Goal: Task Accomplishment & Management: Use online tool/utility

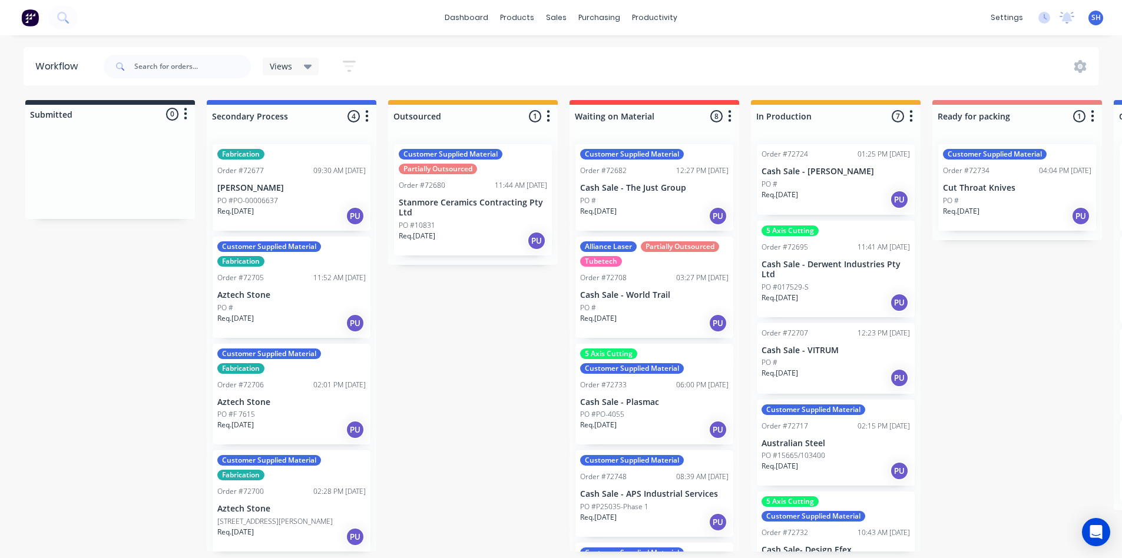
scroll to position [0, 263]
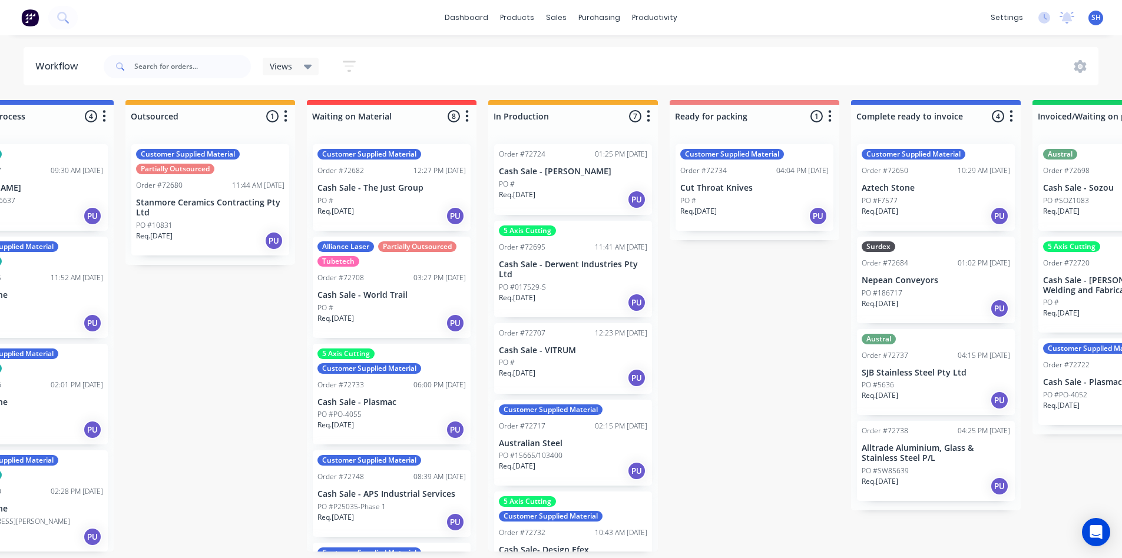
click at [762, 490] on div "Submitted 0 Status colour #273444 hex #273444 Save Cancel Summaries Total order…" at bounding box center [796, 326] width 2136 height 452
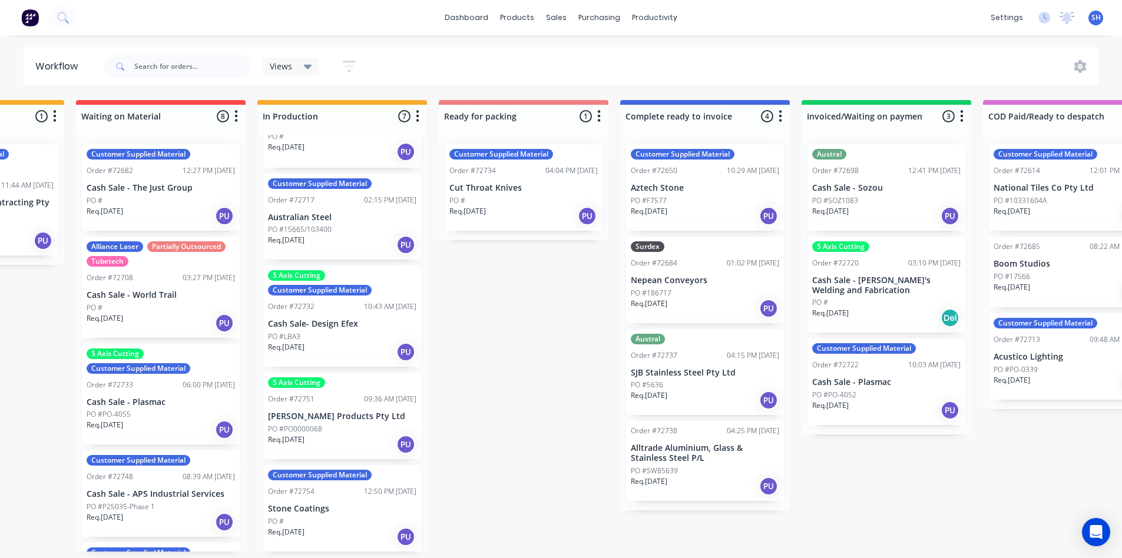
scroll to position [227, 0]
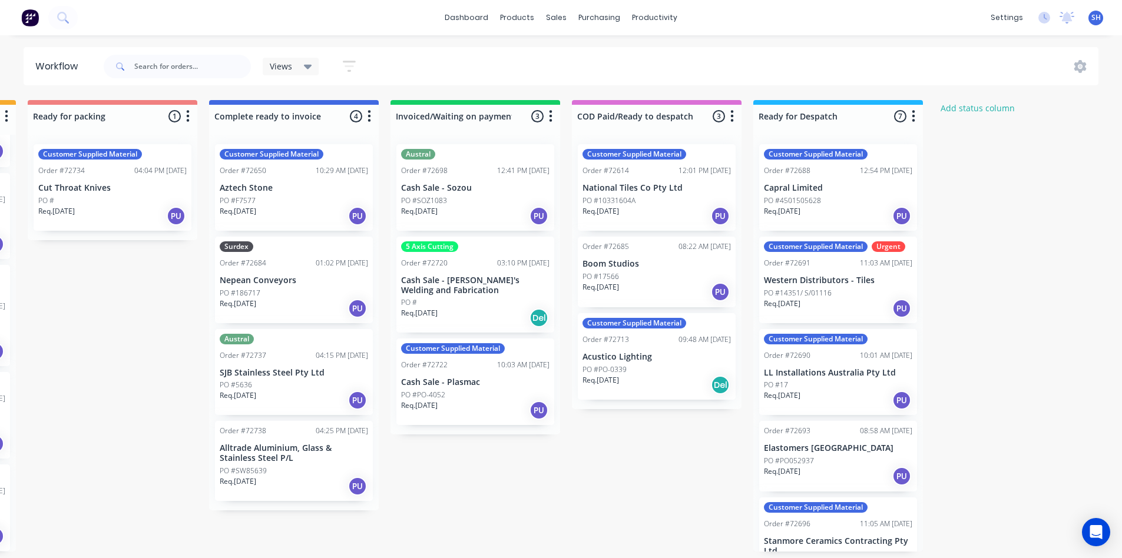
click at [809, 555] on div "Customer Supplied Material Order #72696 11:05 AM [DATE] Stanmore Ceramics Contr…" at bounding box center [838, 546] width 158 height 97
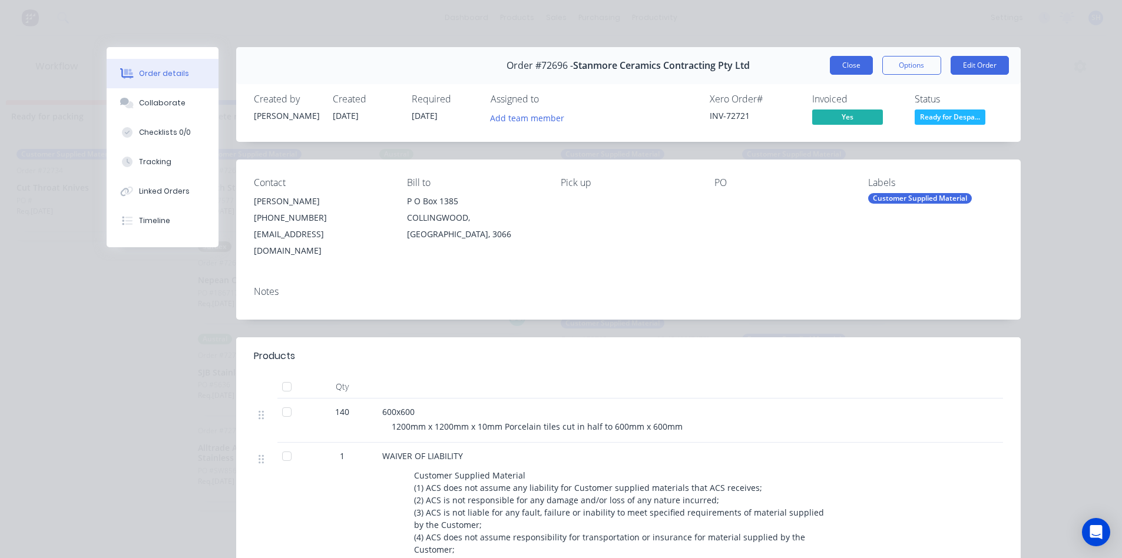
click at [852, 68] on button "Close" at bounding box center [851, 65] width 43 height 19
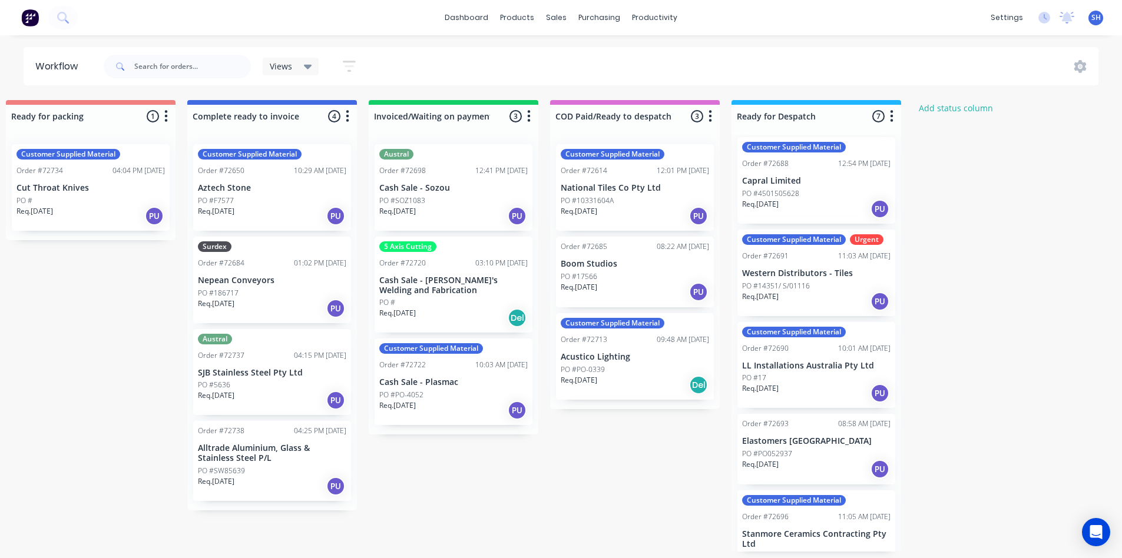
scroll to position [0, 0]
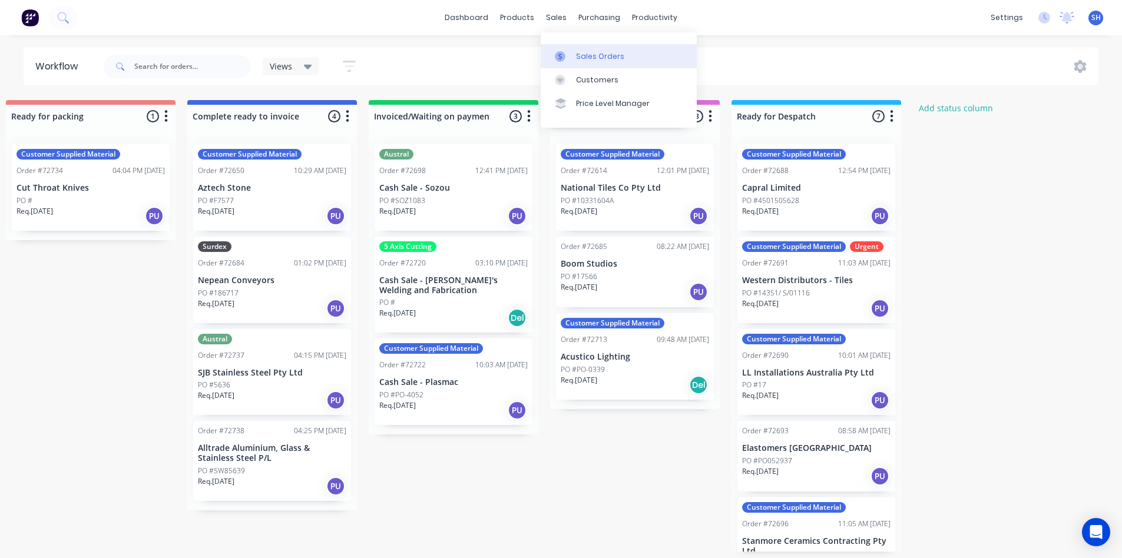
click at [582, 55] on div "Sales Orders" at bounding box center [600, 56] width 48 height 11
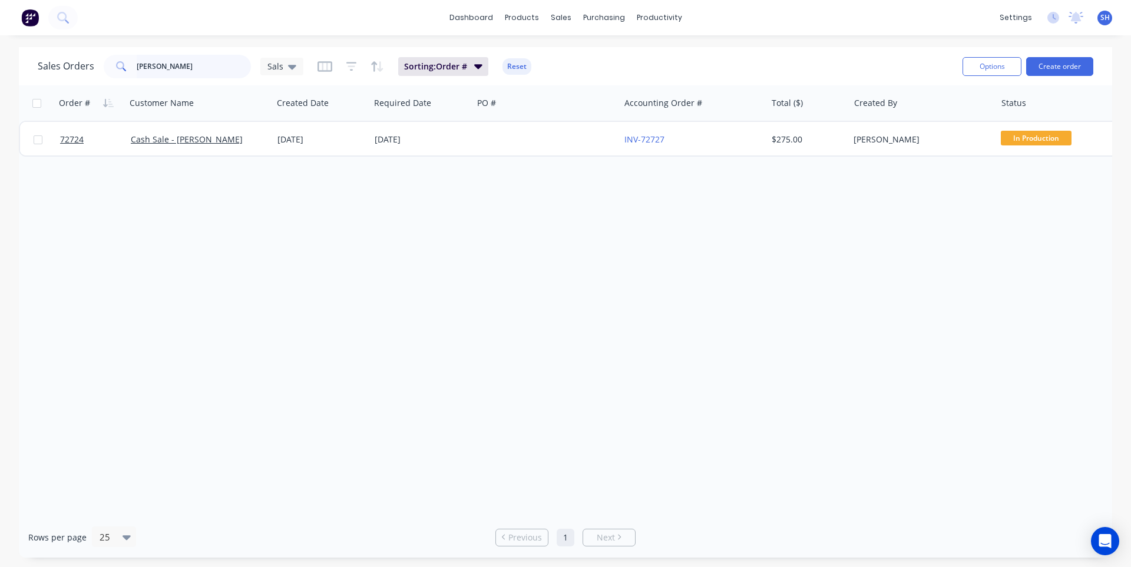
click at [164, 70] on input "[PERSON_NAME]" at bounding box center [194, 67] width 115 height 24
drag, startPoint x: 148, startPoint y: 68, endPoint x: 110, endPoint y: 75, distance: 39.4
click at [110, 75] on div "[PERSON_NAME]" at bounding box center [177, 67] width 147 height 24
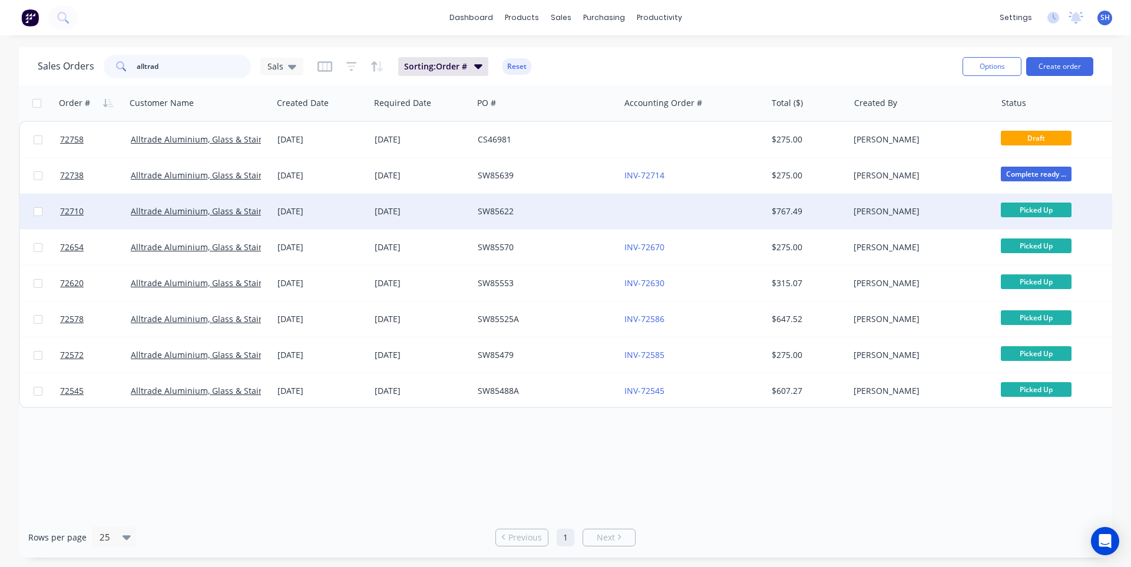
type input "alltrad"
click at [560, 214] on div "SW85622" at bounding box center [543, 212] width 131 height 12
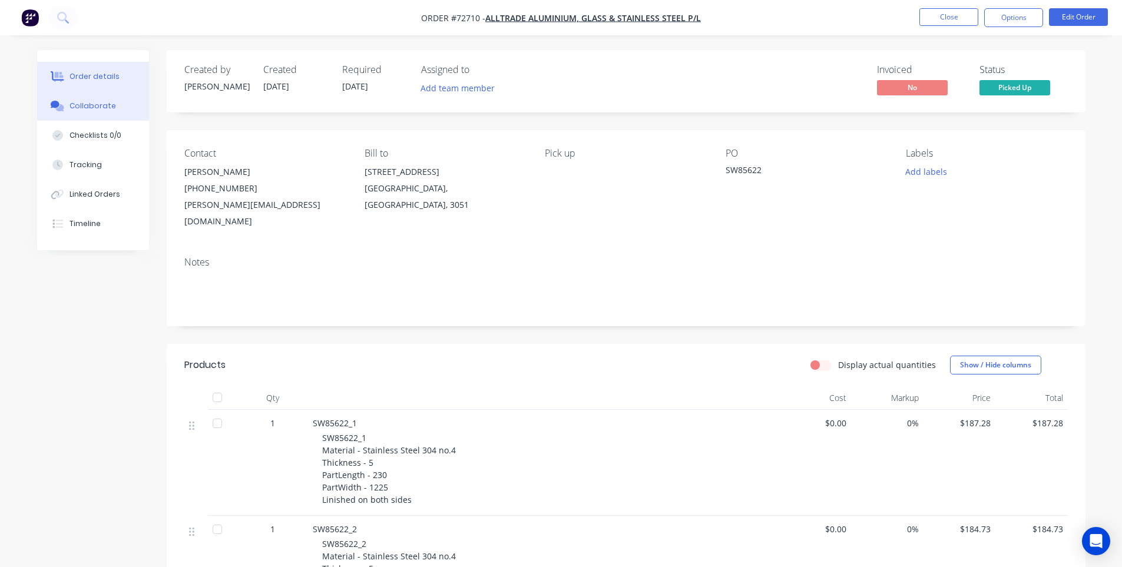
click at [93, 110] on div "Collaborate" at bounding box center [93, 106] width 47 height 11
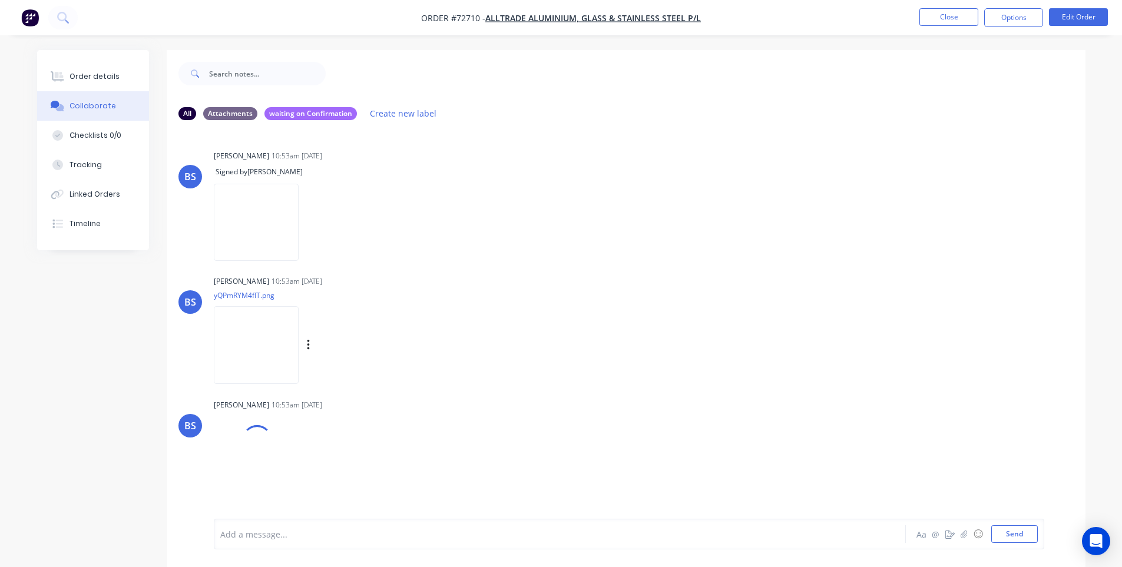
click at [247, 358] on img at bounding box center [256, 344] width 85 height 77
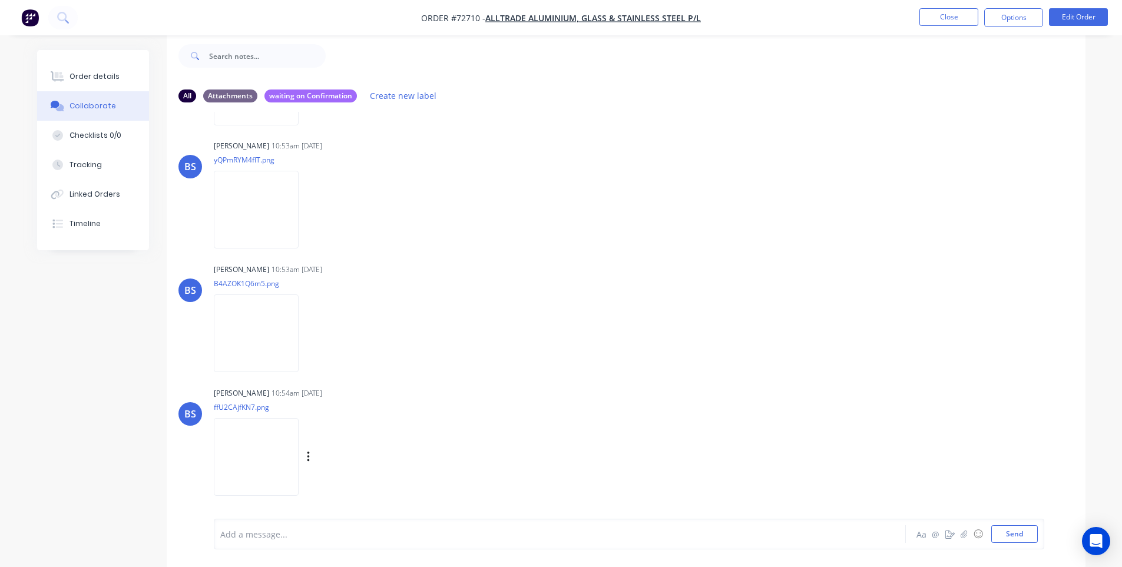
click at [265, 465] on img at bounding box center [256, 456] width 85 height 77
click at [282, 339] on img at bounding box center [256, 333] width 85 height 77
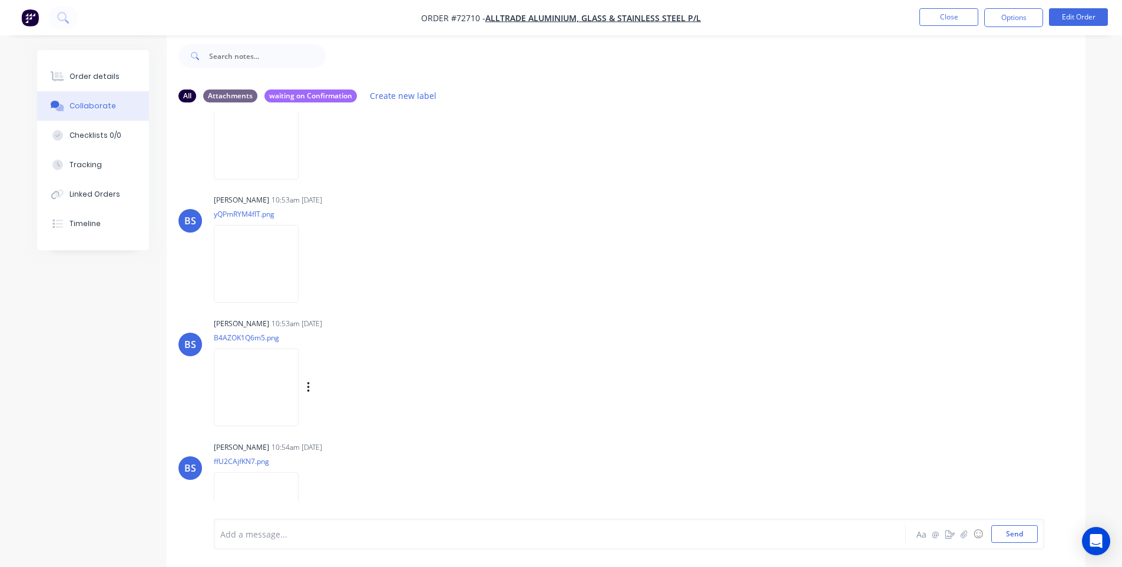
scroll to position [118, 0]
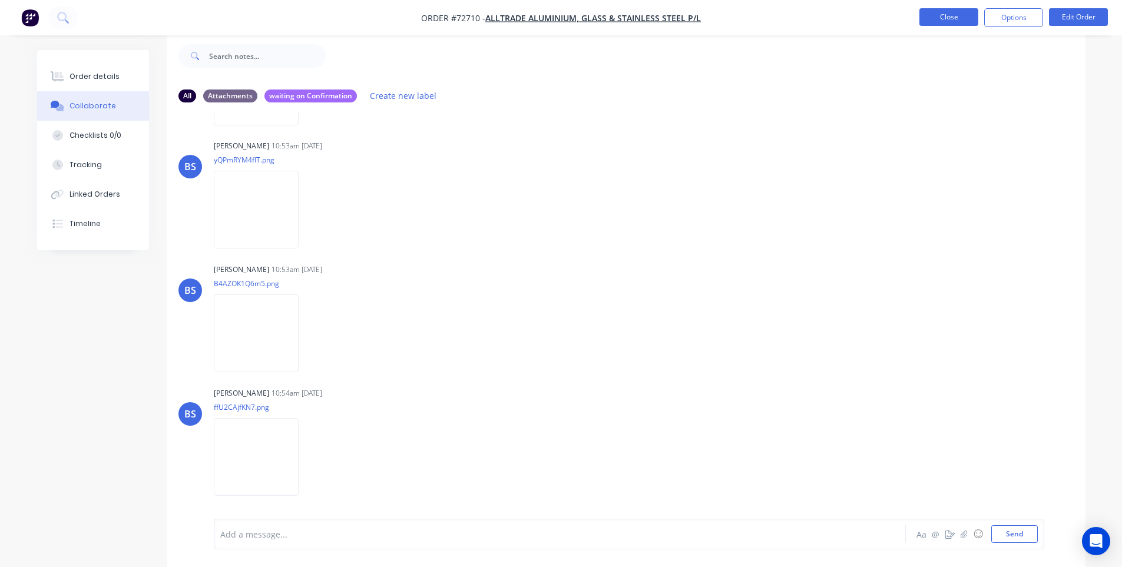
click at [945, 20] on button "Close" at bounding box center [949, 17] width 59 height 18
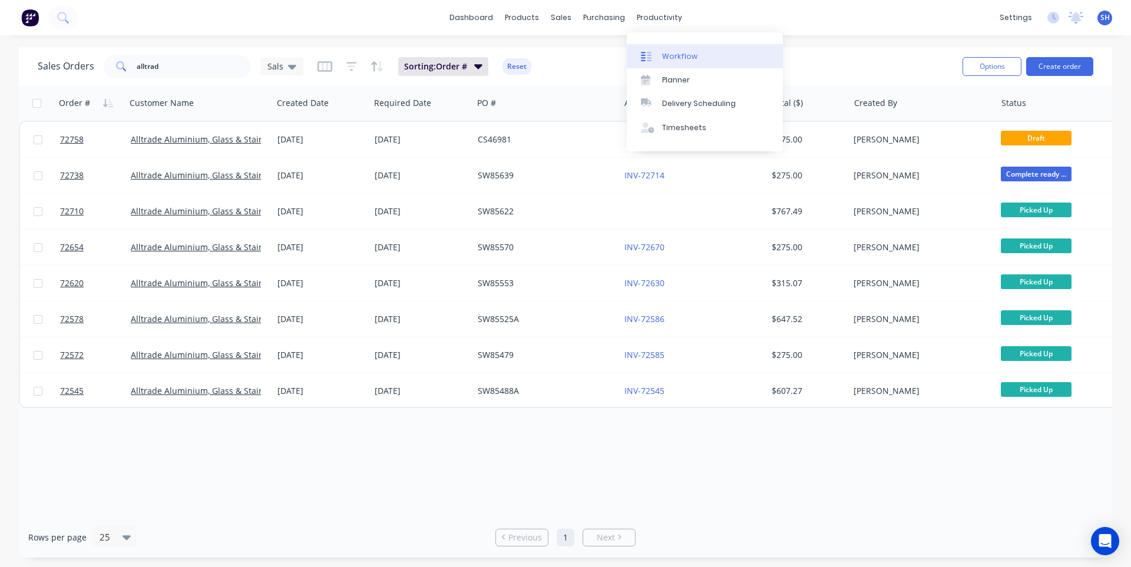
click at [676, 58] on div "Workflow" at bounding box center [679, 56] width 35 height 11
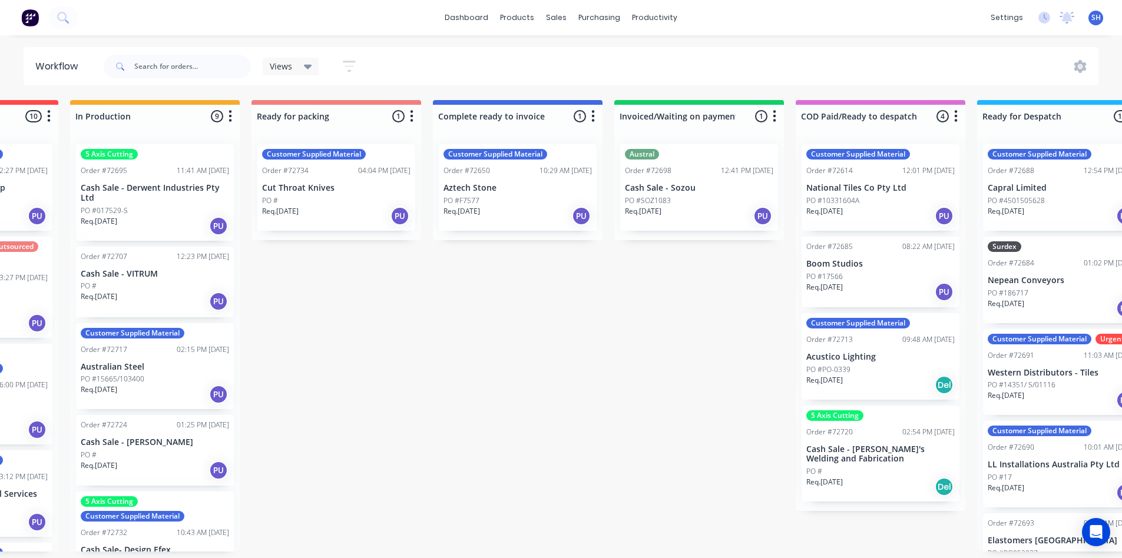
scroll to position [0, 722]
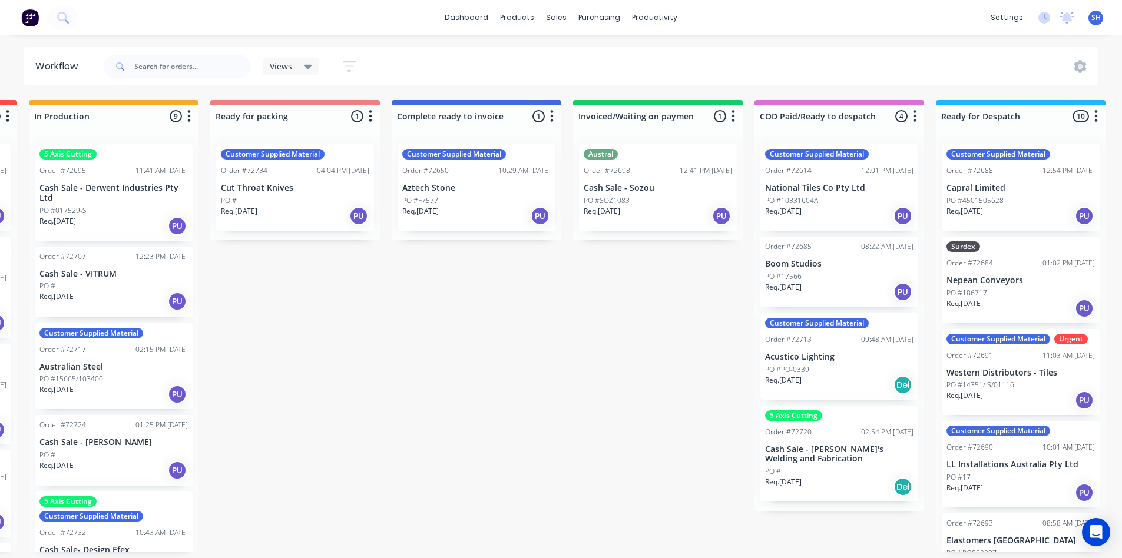
click at [479, 27] on div "dashboard" at bounding box center [466, 18] width 55 height 18
click at [475, 19] on link "dashboard" at bounding box center [466, 18] width 55 height 18
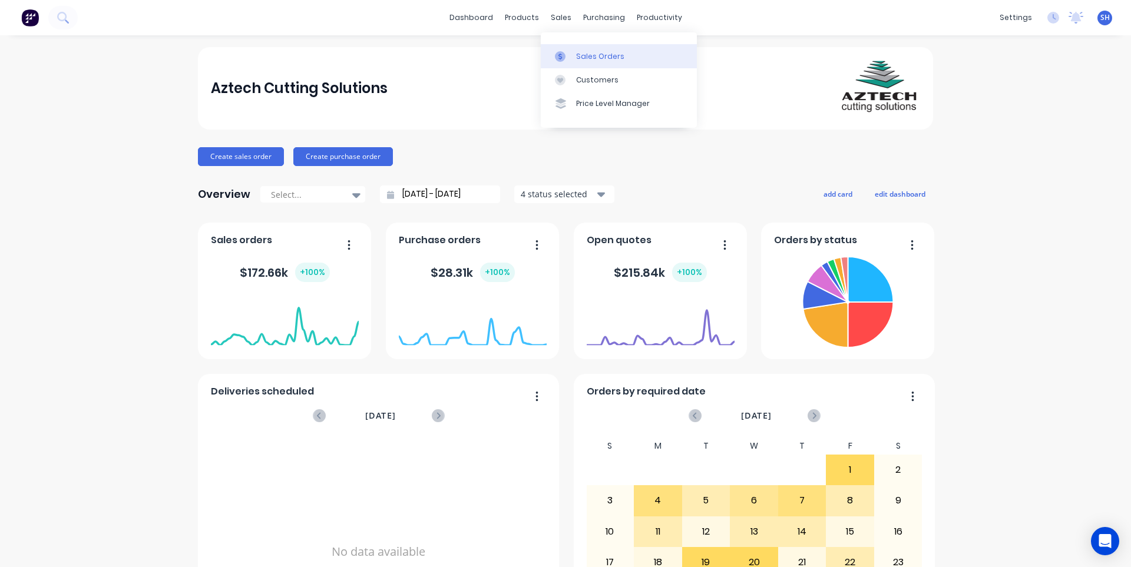
click at [591, 64] on link "Sales Orders" at bounding box center [619, 56] width 156 height 24
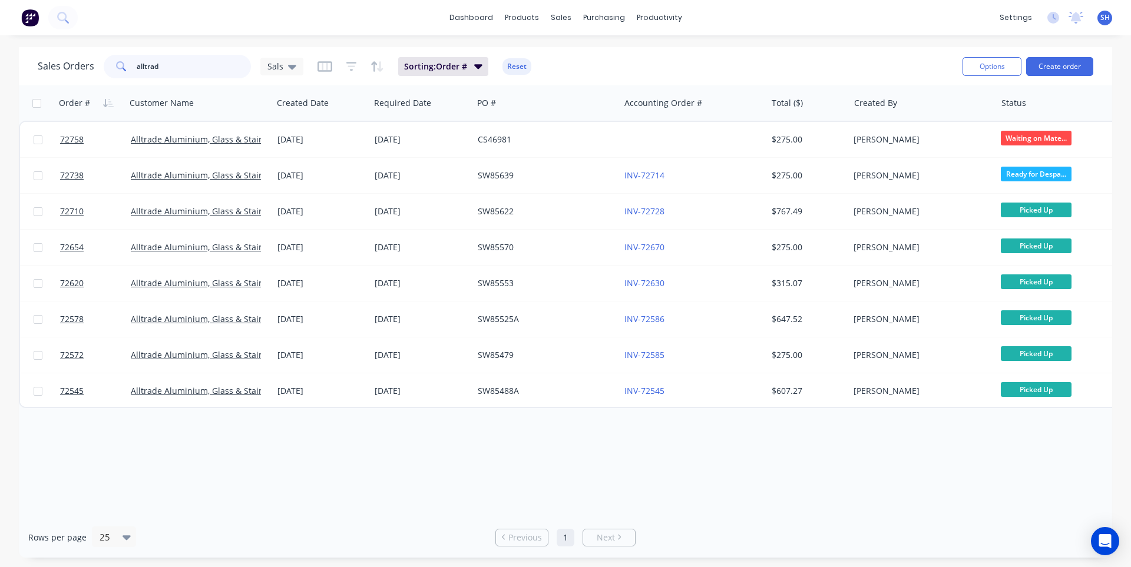
drag, startPoint x: 180, startPoint y: 71, endPoint x: 137, endPoint y: 71, distance: 43.0
click at [137, 71] on input "alltrad" at bounding box center [194, 67] width 115 height 24
click at [627, 70] on link "Suppliers" at bounding box center [654, 80] width 156 height 24
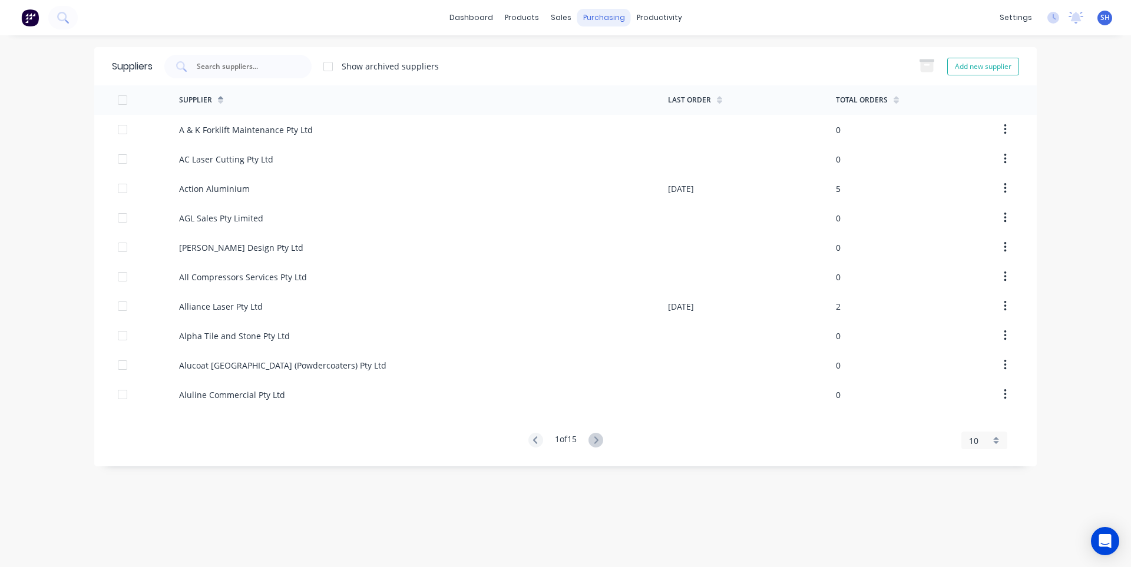
click at [599, 21] on div "purchasing" at bounding box center [604, 18] width 54 height 18
click at [622, 58] on div "Purchase Orders" at bounding box center [642, 56] width 62 height 11
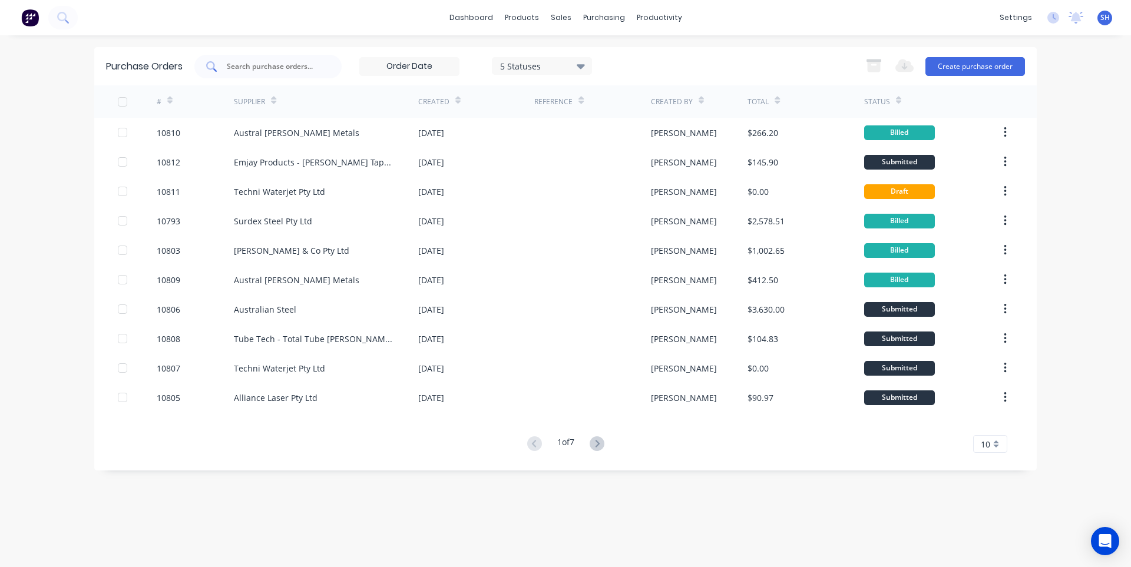
click at [238, 67] on input "text" at bounding box center [275, 67] width 98 height 12
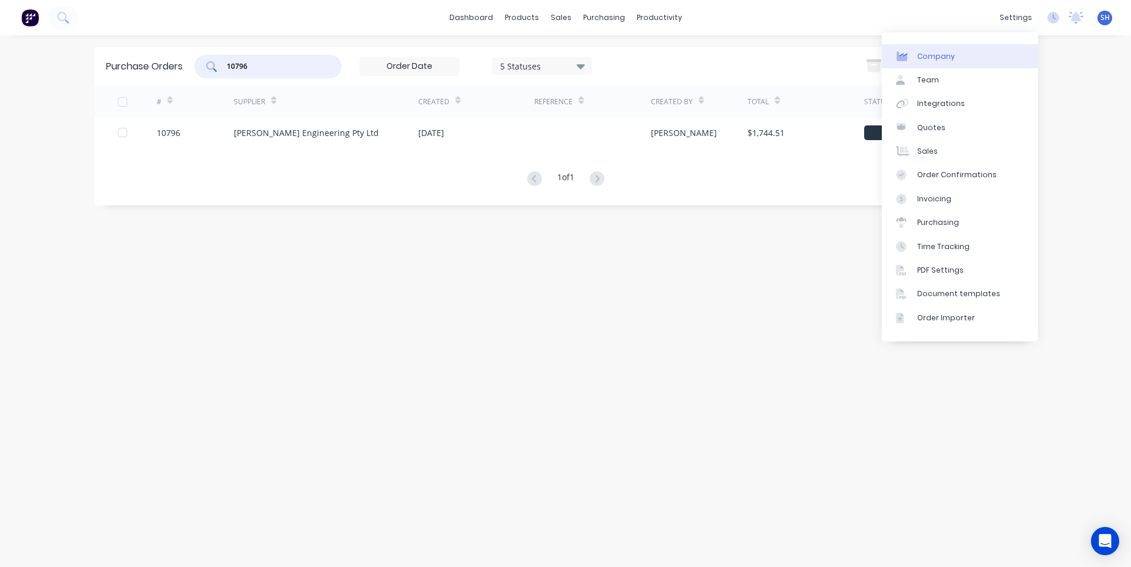
type input "10796"
click at [951, 58] on div "Company" at bounding box center [936, 56] width 38 height 11
select select "AU"
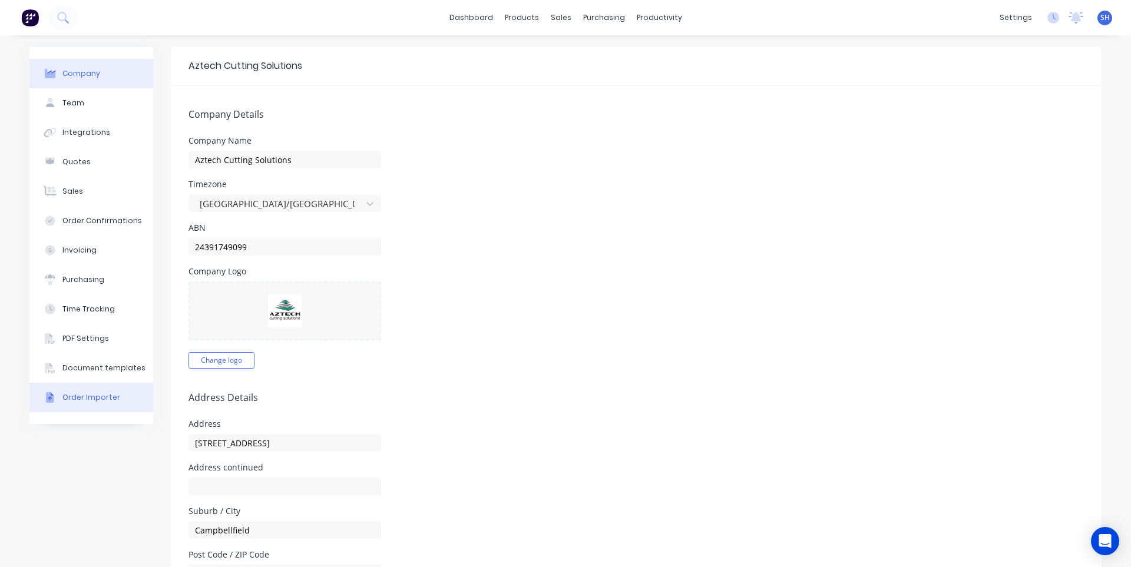
click at [68, 402] on div "Order Importer" at bounding box center [91, 397] width 58 height 11
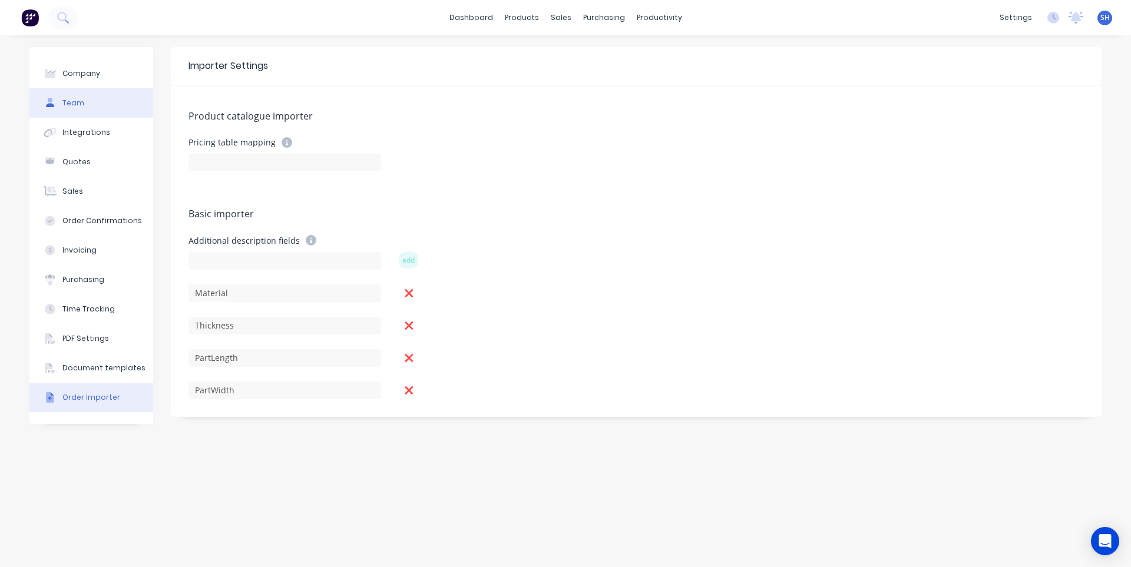
click at [94, 101] on button "Team" at bounding box center [91, 102] width 124 height 29
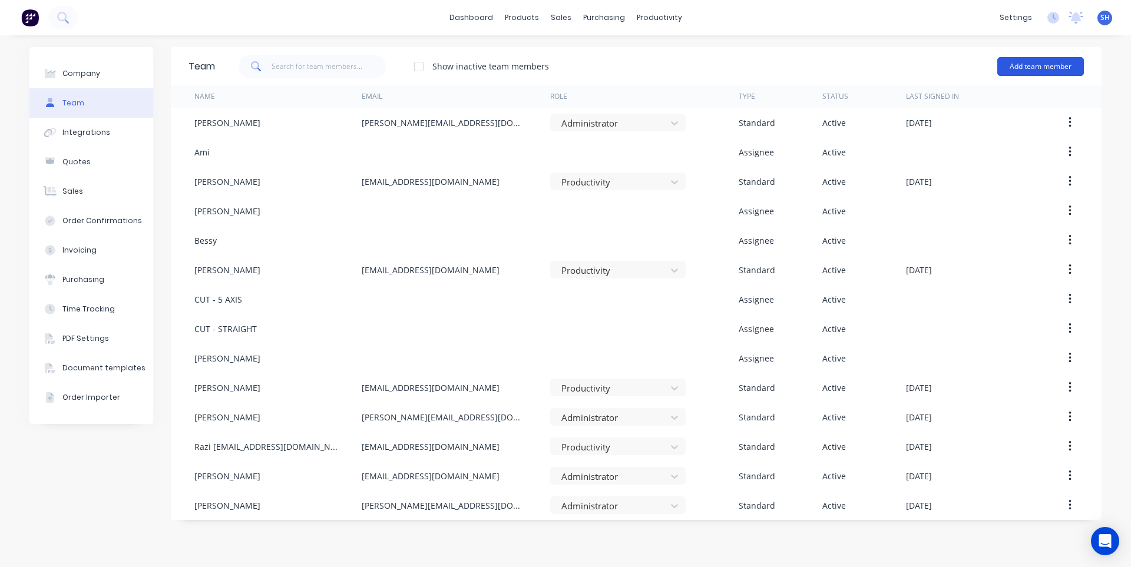
click at [1036, 67] on button "Add team member" at bounding box center [1040, 66] width 87 height 19
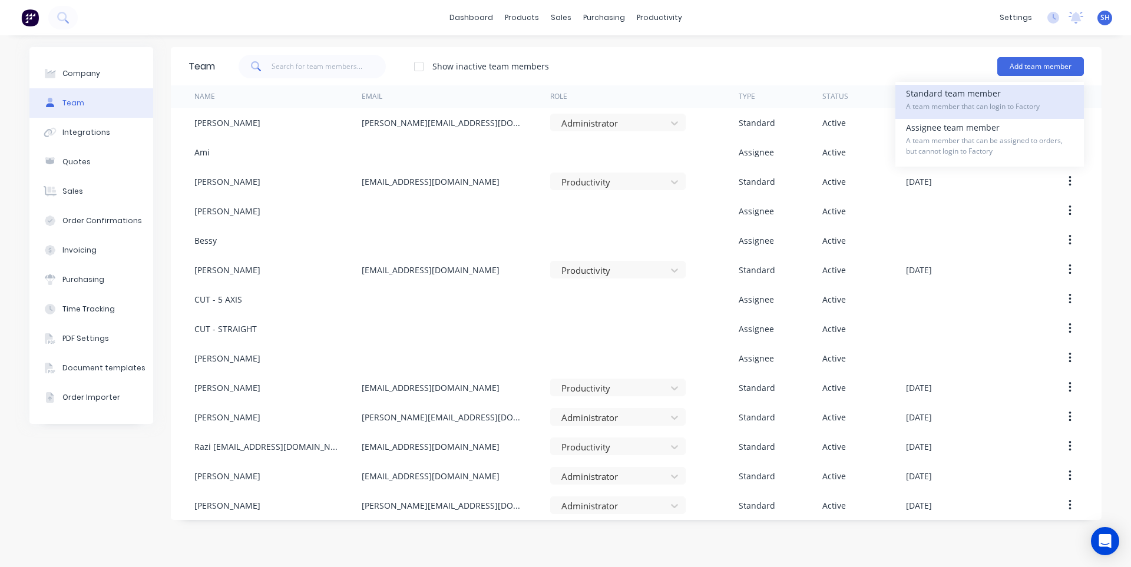
click at [956, 100] on div "Standard team member A team member that can login to Factory" at bounding box center [989, 102] width 167 height 34
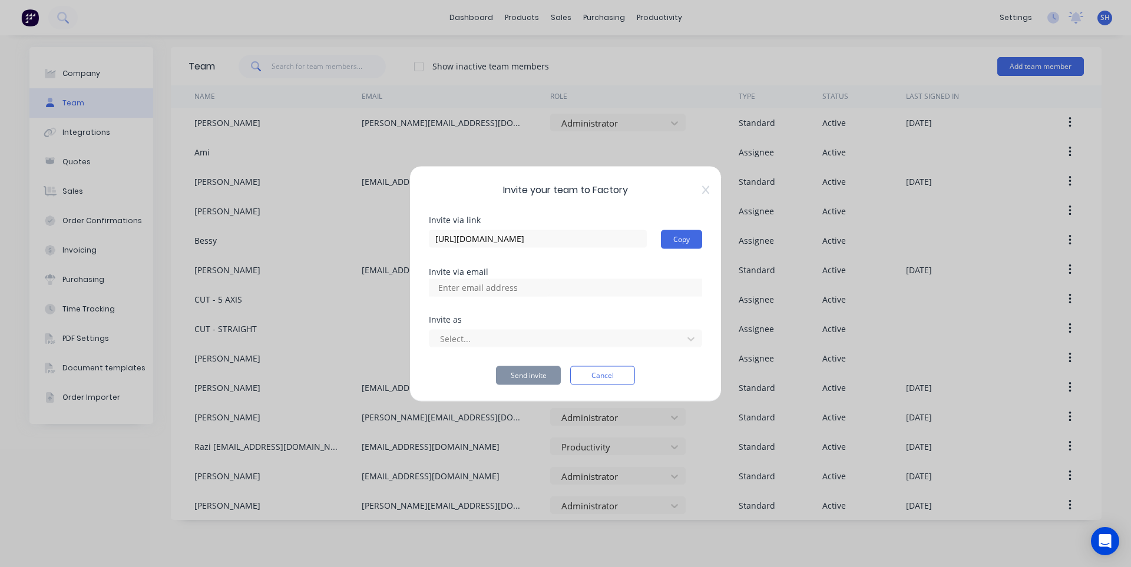
click at [505, 285] on input at bounding box center [491, 288] width 118 height 18
type input "[EMAIL_ADDRESS][DOMAIN_NAME]"
click at [540, 309] on div "Invite via link [URL][DOMAIN_NAME] Copy Invite via email Invite as Select... Se…" at bounding box center [565, 300] width 273 height 169
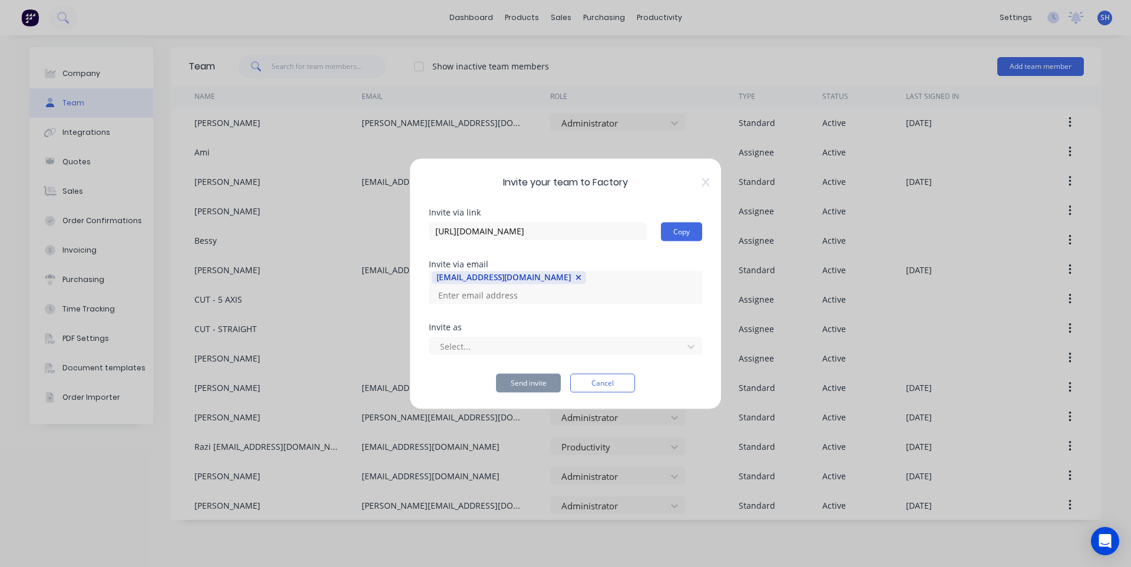
click at [537, 318] on div "Invite via link [URL][DOMAIN_NAME] Copy Invite via email [EMAIL_ADDRESS][DOMAIN…" at bounding box center [565, 300] width 273 height 184
click at [539, 345] on div at bounding box center [558, 346] width 238 height 15
drag, startPoint x: 530, startPoint y: 181, endPoint x: 536, endPoint y: 157, distance: 25.4
click at [536, 157] on div "Invite your team to Factory Invite via link [URL][DOMAIN_NAME] Copy Invite via …" at bounding box center [565, 283] width 1131 height 567
click at [556, 346] on div at bounding box center [558, 346] width 238 height 15
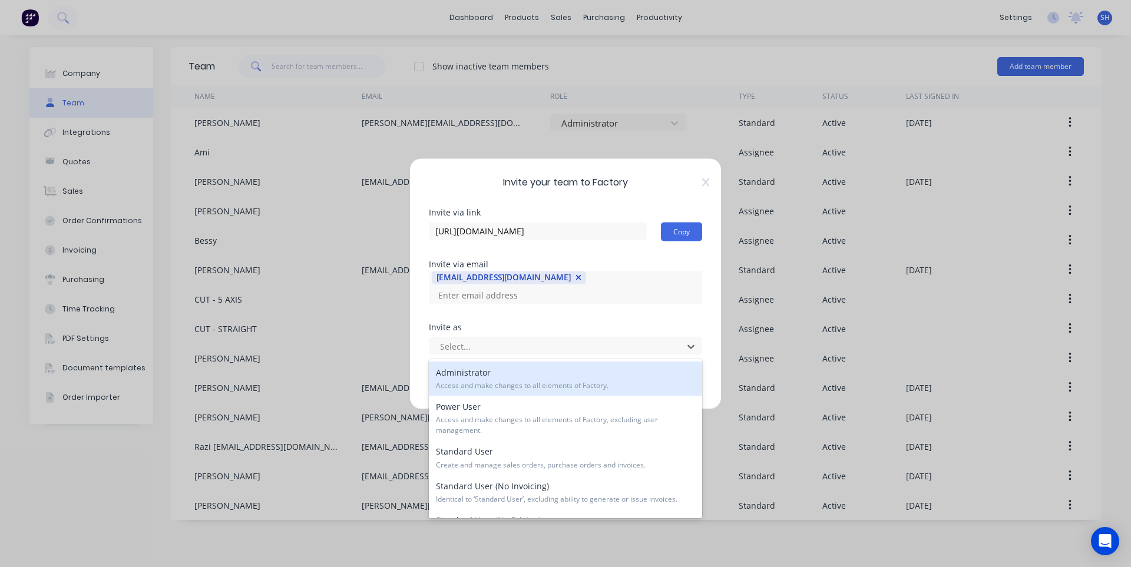
click at [513, 389] on span "Access and make changes to all elements of Factory." at bounding box center [565, 386] width 259 height 11
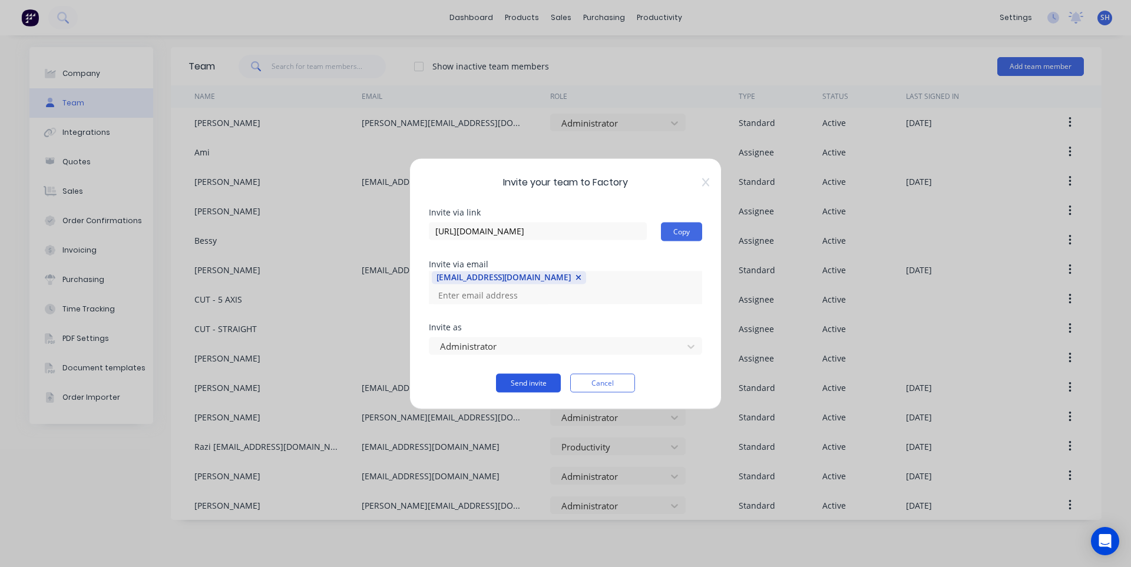
click at [515, 384] on button "Send invite" at bounding box center [528, 383] width 65 height 19
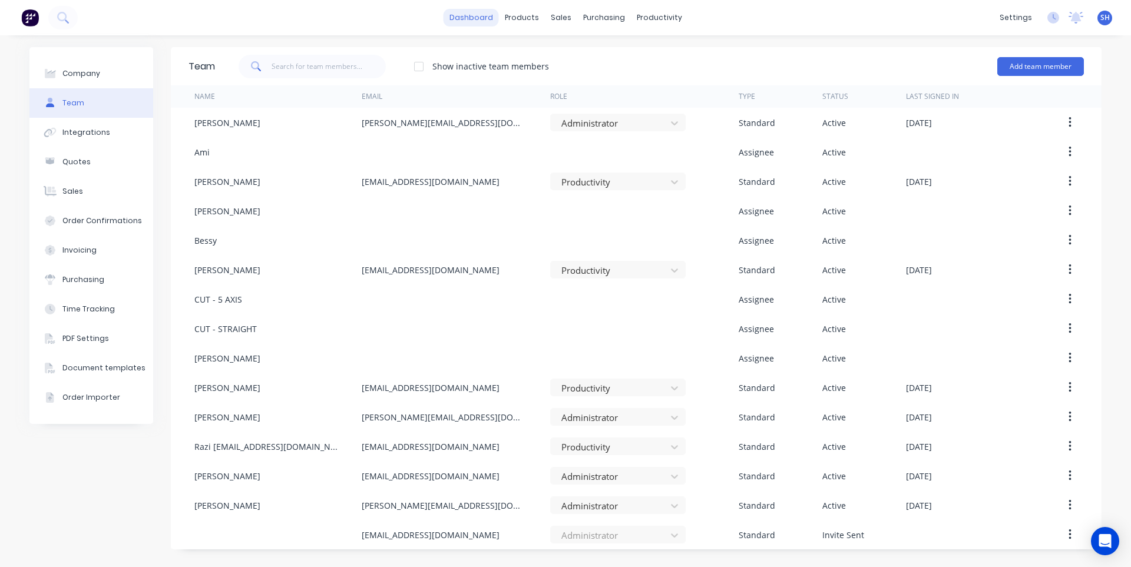
click at [489, 14] on link "dashboard" at bounding box center [471, 18] width 55 height 18
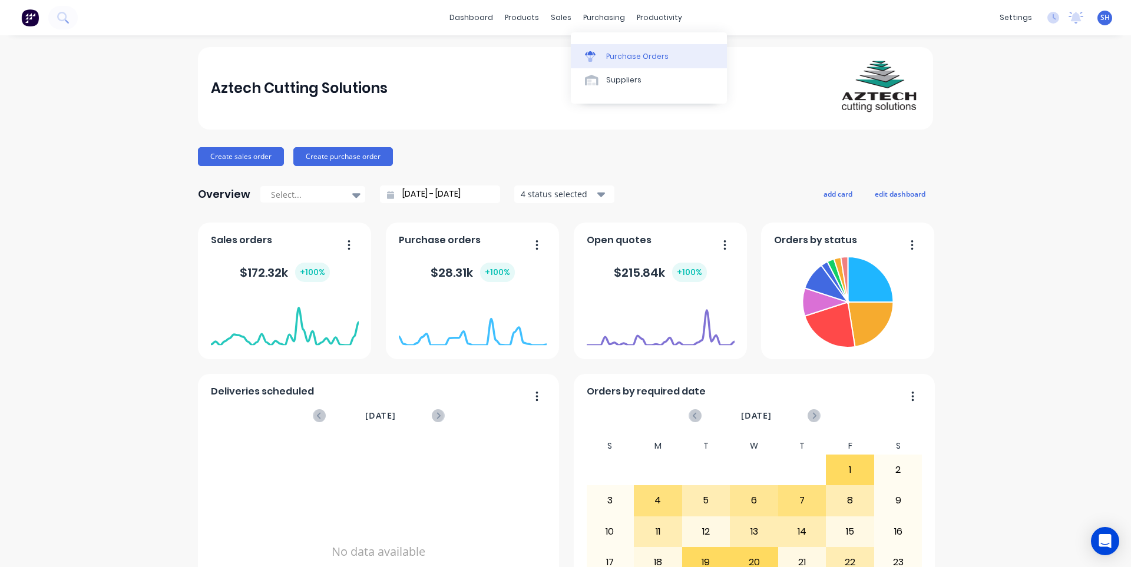
click at [613, 58] on div "Purchase Orders" at bounding box center [637, 56] width 62 height 11
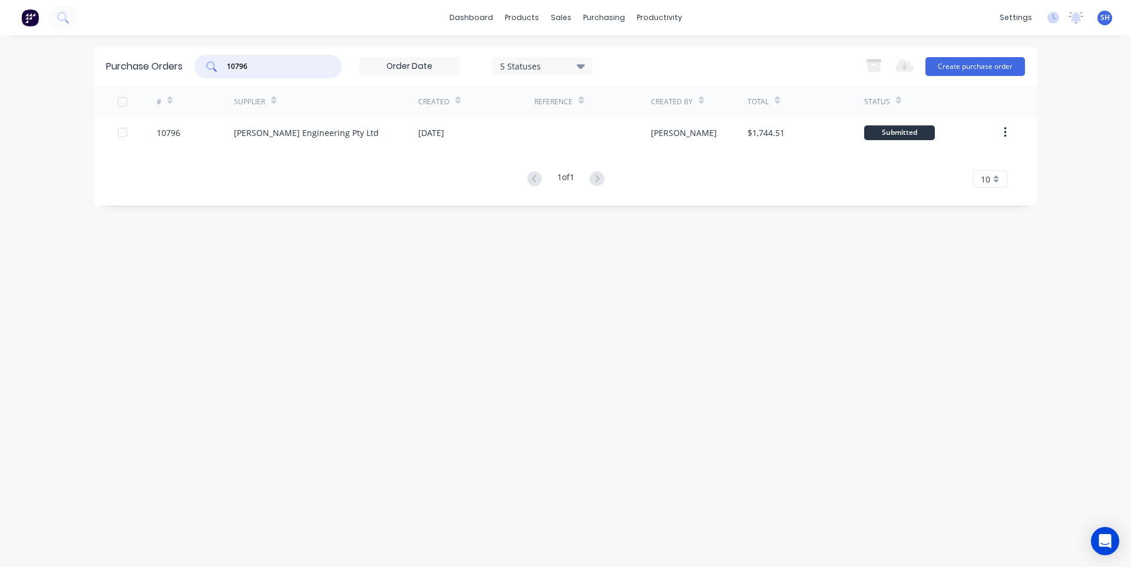
click at [262, 65] on input "10796" at bounding box center [275, 67] width 98 height 12
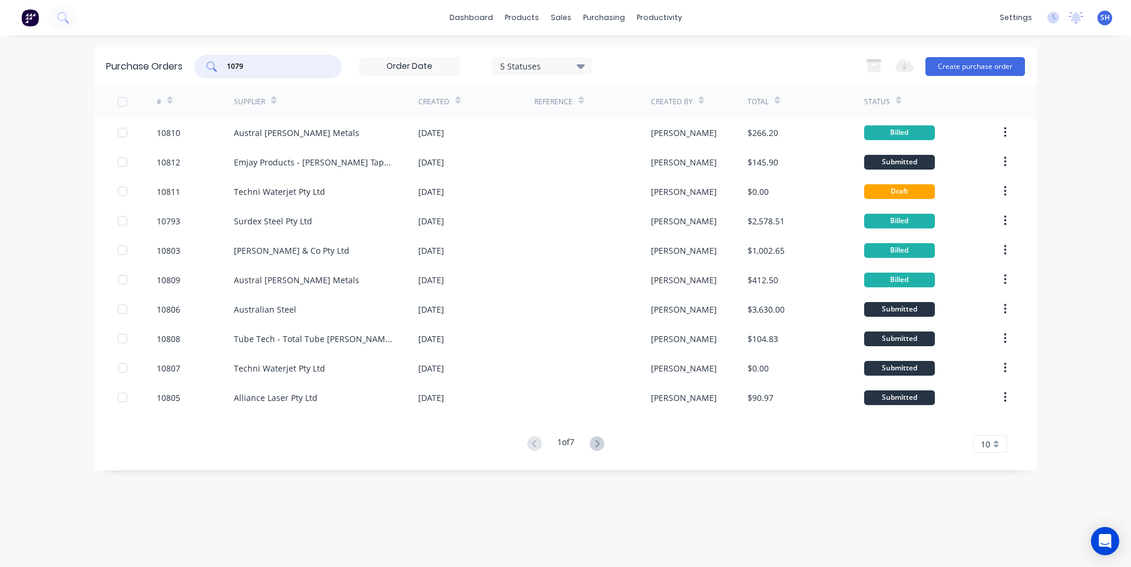
type input "10796"
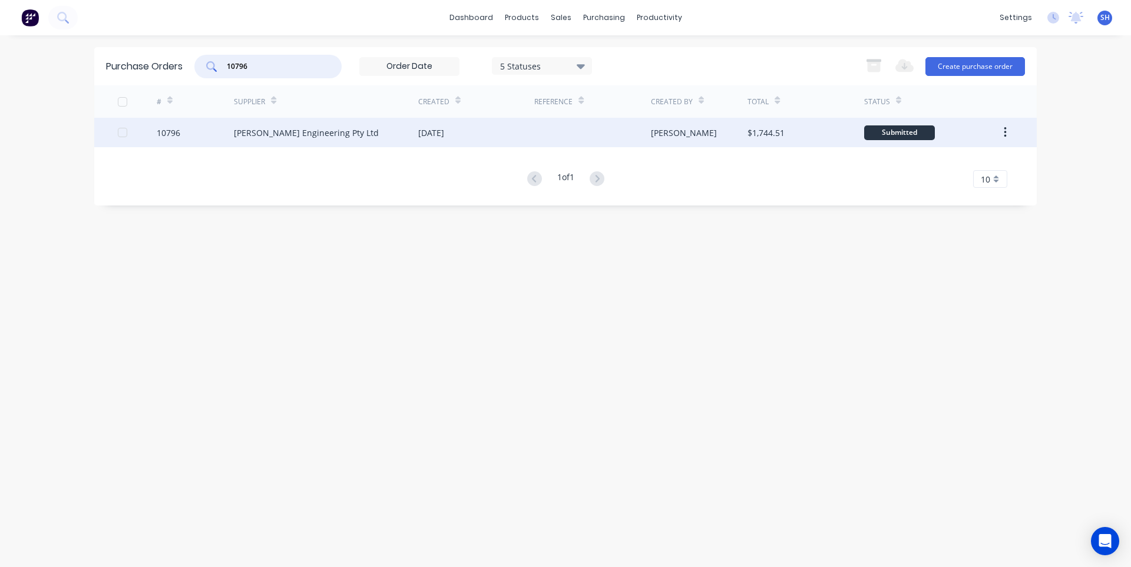
click at [277, 134] on div "[PERSON_NAME] Engineering Pty Ltd" at bounding box center [306, 133] width 145 height 12
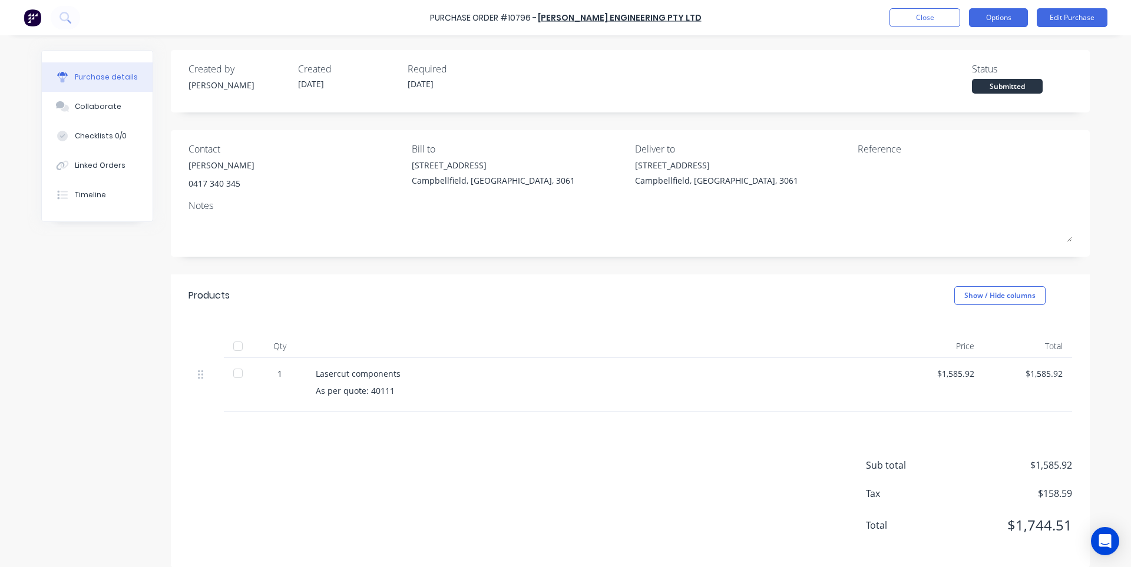
click at [996, 22] on button "Options" at bounding box center [998, 17] width 59 height 19
click at [637, 270] on div "Created by [PERSON_NAME] Created [DATE] Required [DATE] Status Submitted Contac…" at bounding box center [630, 309] width 919 height 518
click at [927, 18] on button "Close" at bounding box center [925, 17] width 71 height 19
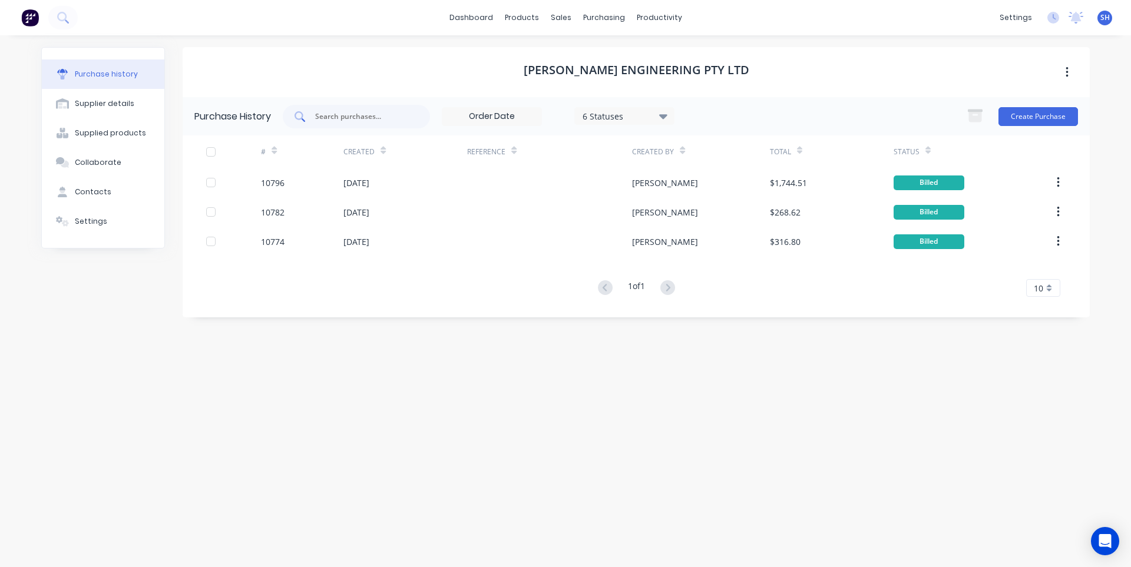
click at [355, 116] on input "text" at bounding box center [363, 117] width 98 height 12
click at [623, 60] on div "Purchase Orders" at bounding box center [642, 56] width 62 height 11
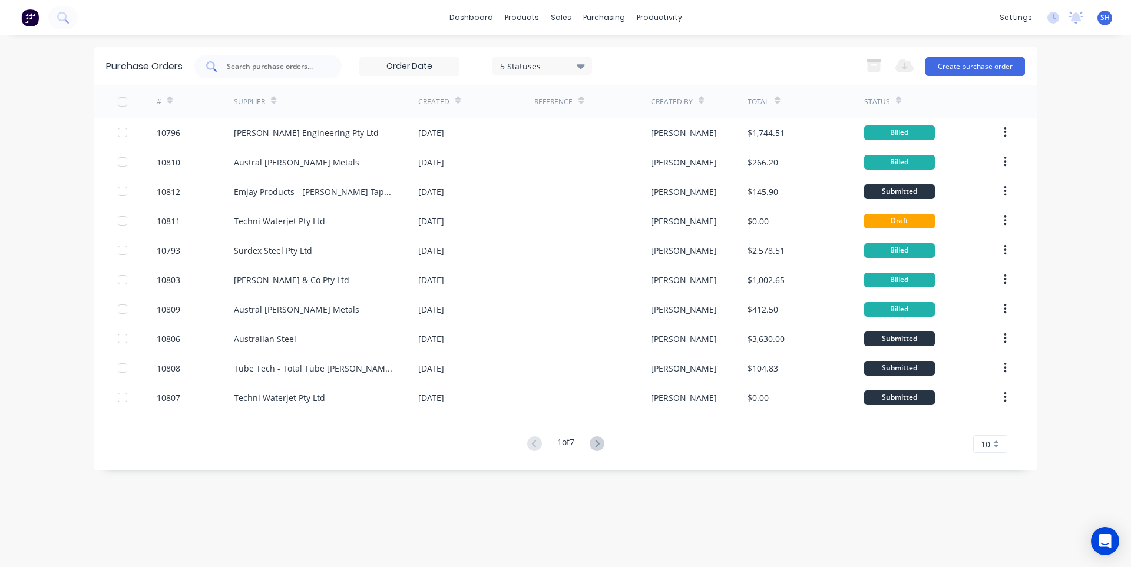
click at [240, 62] on input "text" at bounding box center [275, 67] width 98 height 12
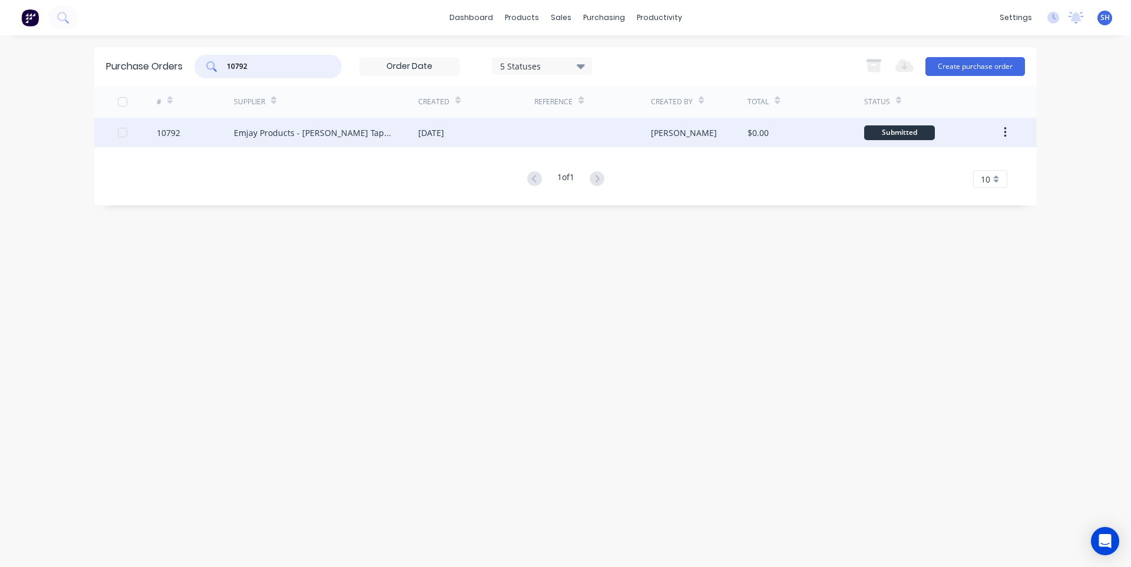
type input "10792"
click at [342, 137] on div "Emjay Products - [PERSON_NAME] Tape Aust" at bounding box center [314, 133] width 161 height 12
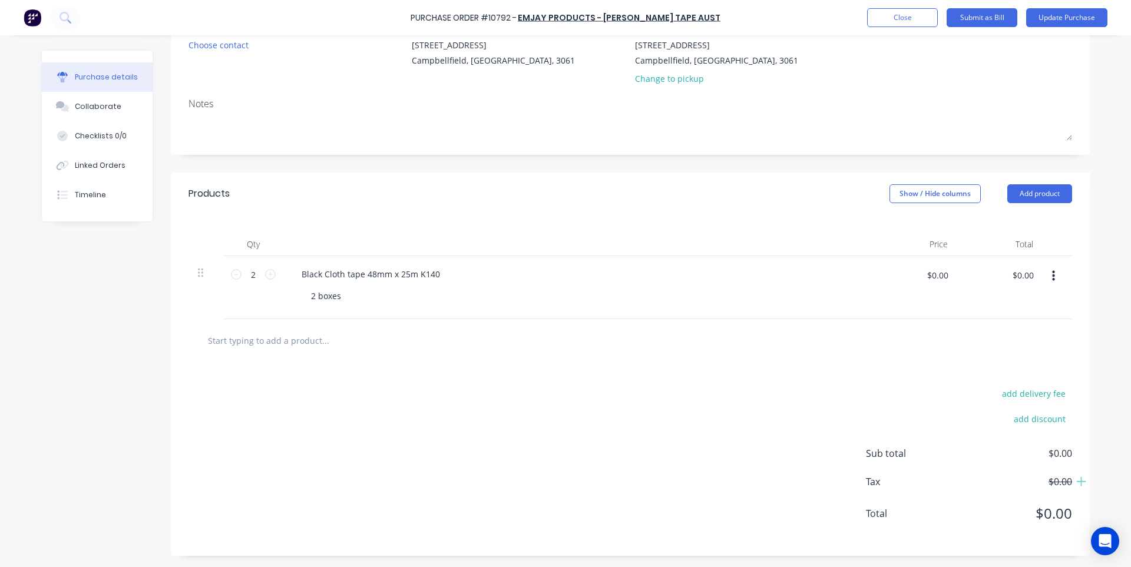
scroll to position [121, 0]
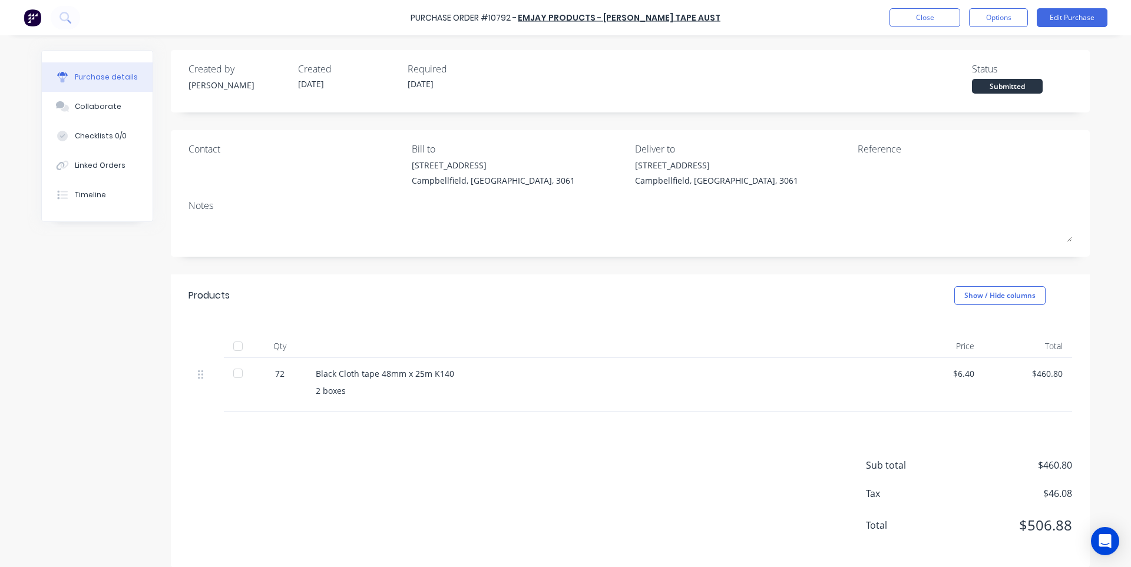
scroll to position [12, 0]
click at [933, 17] on button "Close" at bounding box center [925, 17] width 71 height 19
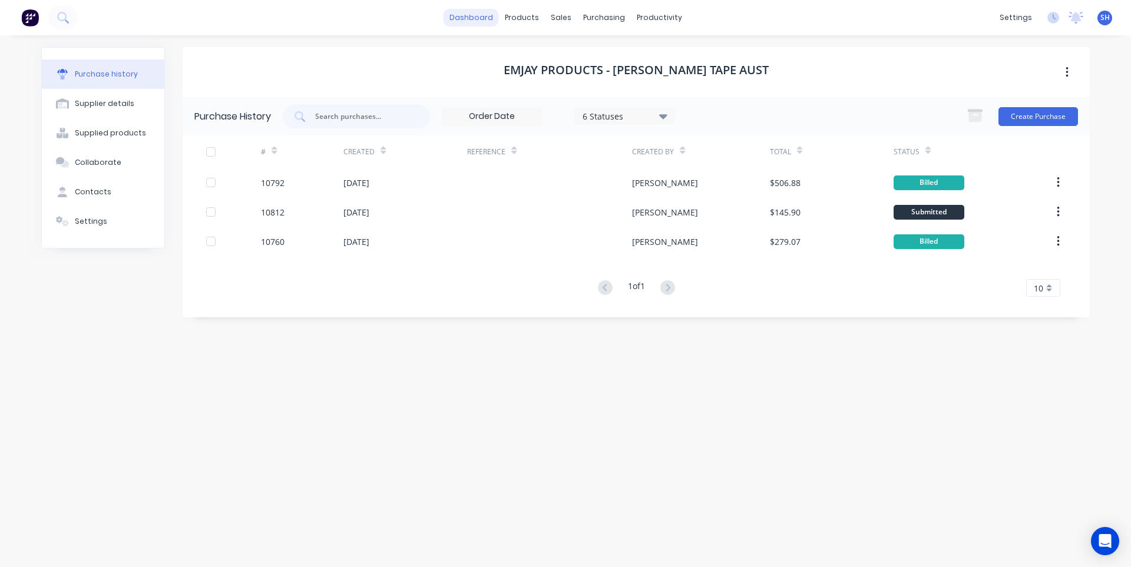
click at [481, 18] on link "dashboard" at bounding box center [471, 18] width 55 height 18
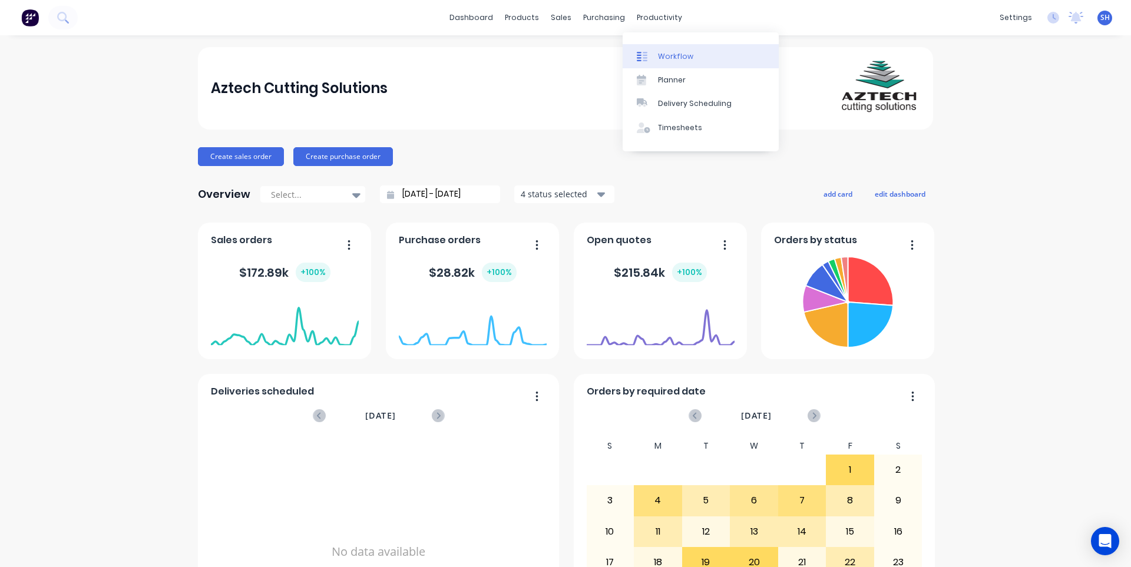
click at [678, 60] on div "Workflow" at bounding box center [675, 56] width 35 height 11
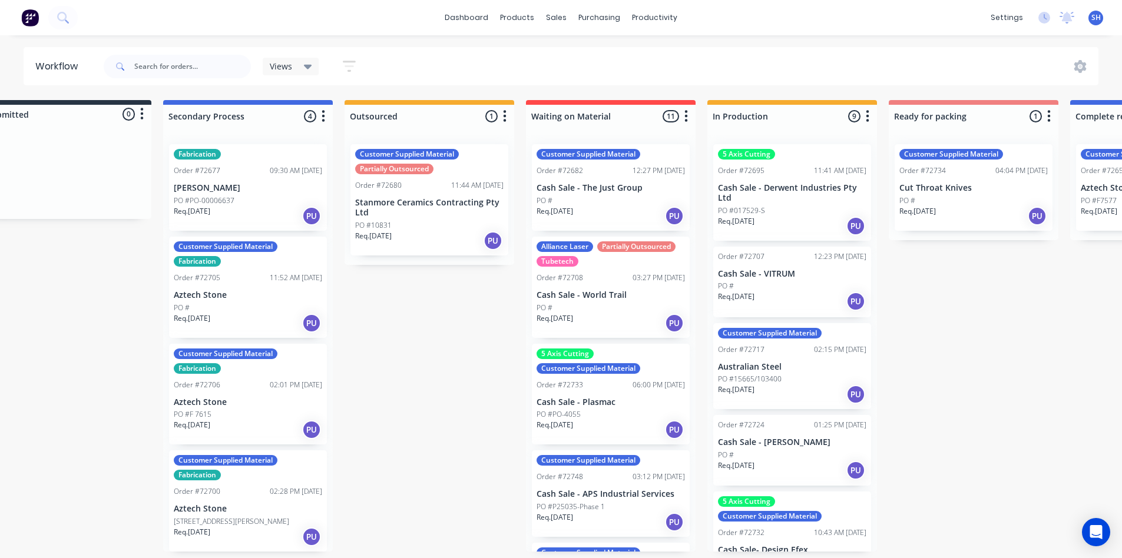
scroll to position [0, 87]
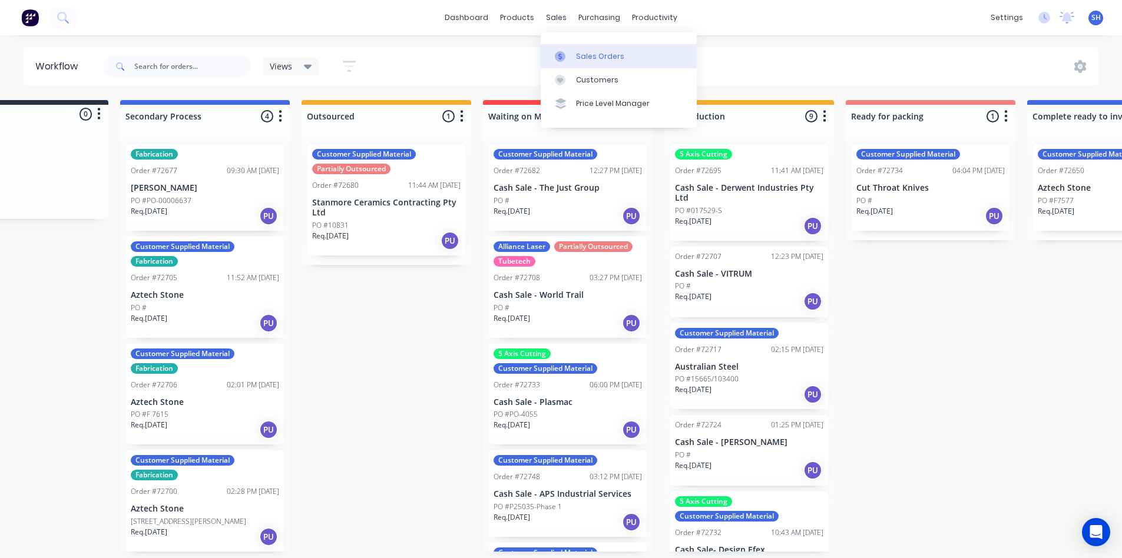
click at [587, 57] on div "Sales Orders" at bounding box center [600, 56] width 48 height 11
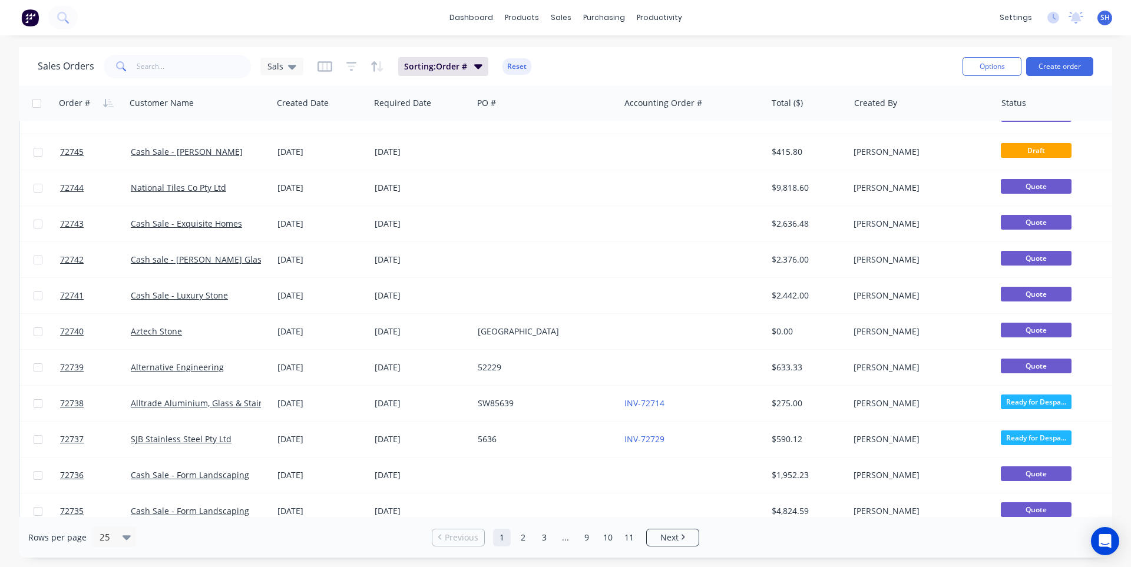
scroll to position [508, 0]
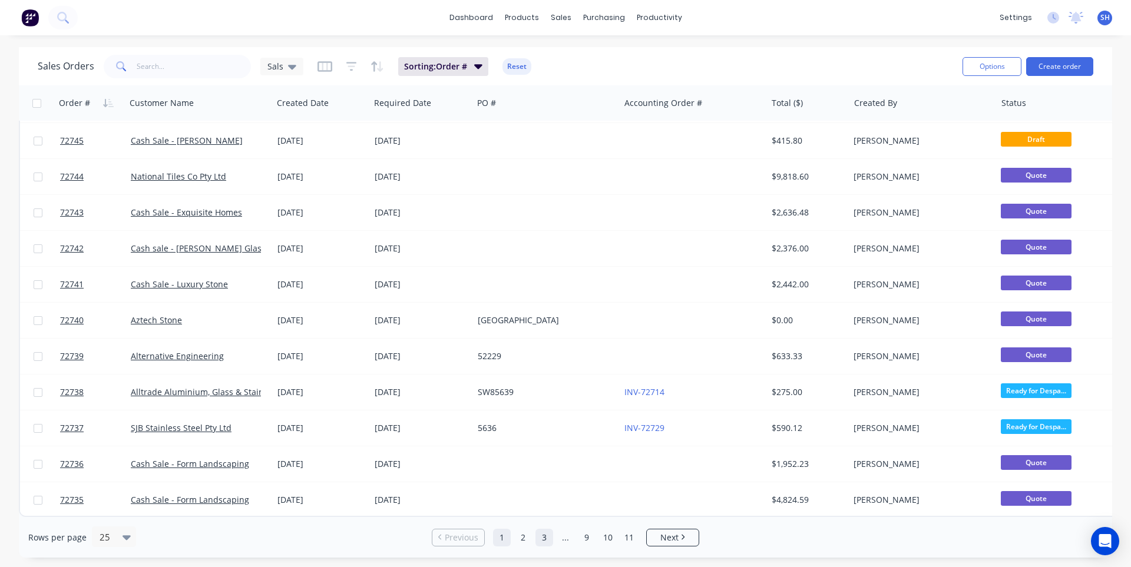
click at [525, 543] on link "2" at bounding box center [523, 538] width 18 height 18
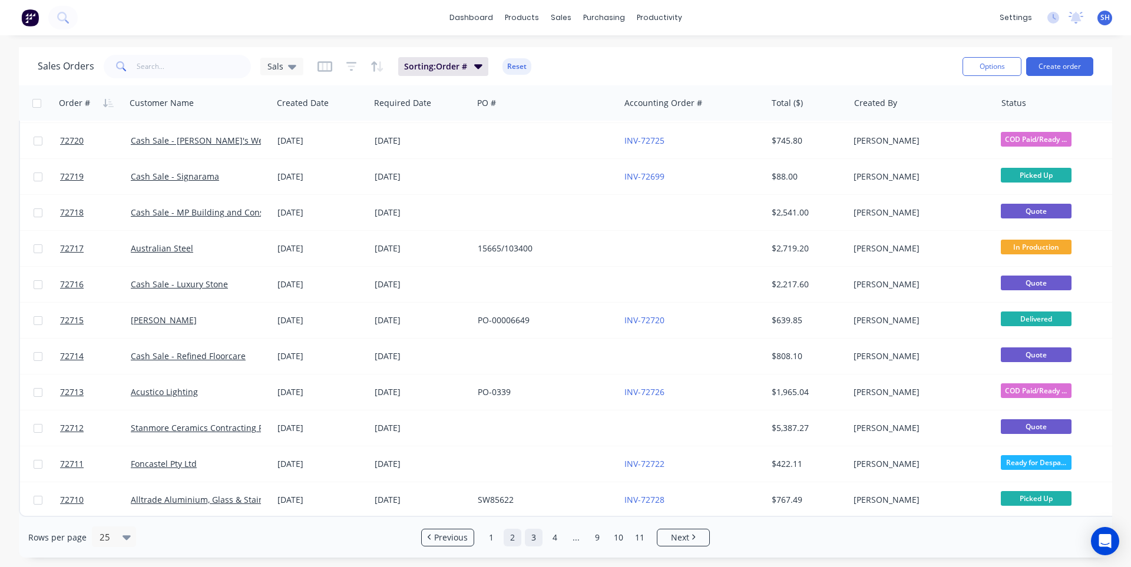
click at [530, 544] on link "3" at bounding box center [534, 538] width 18 height 18
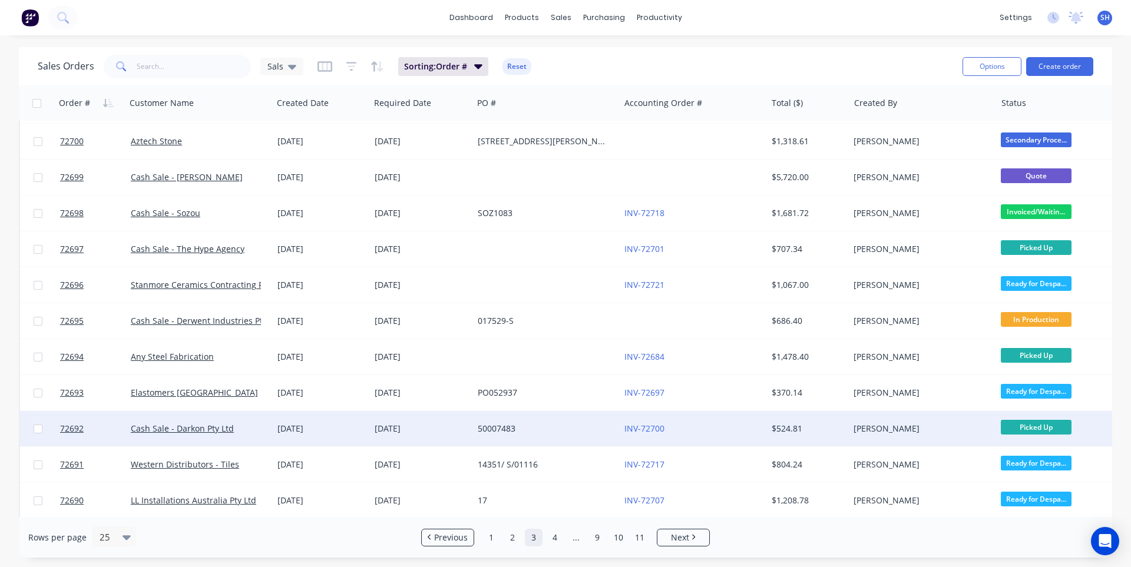
scroll to position [295, 0]
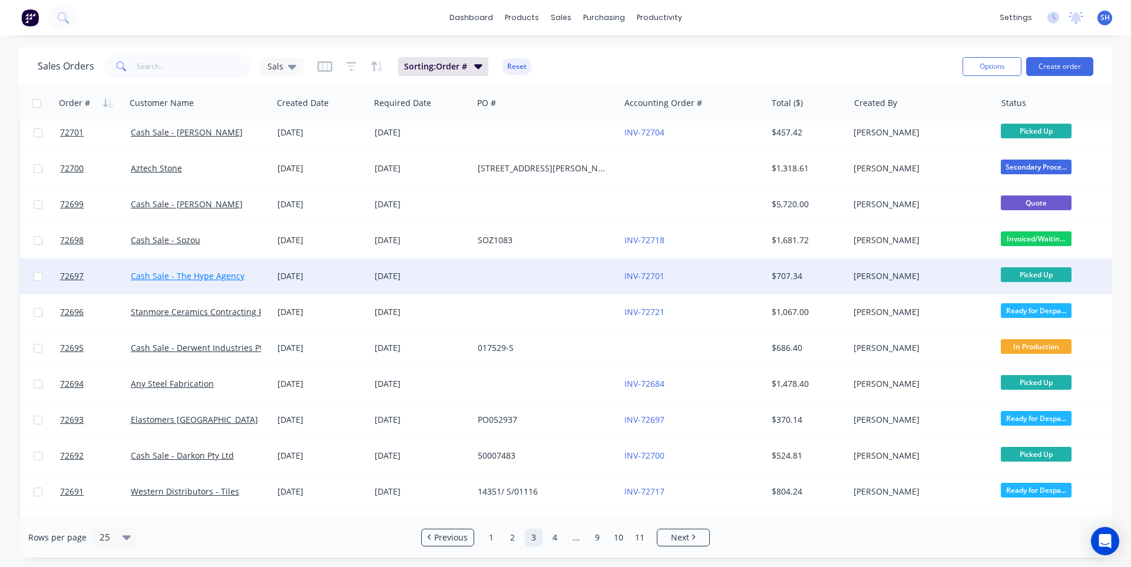
click at [200, 274] on link "Cash Sale - The Hype Agency" at bounding box center [188, 275] width 114 height 11
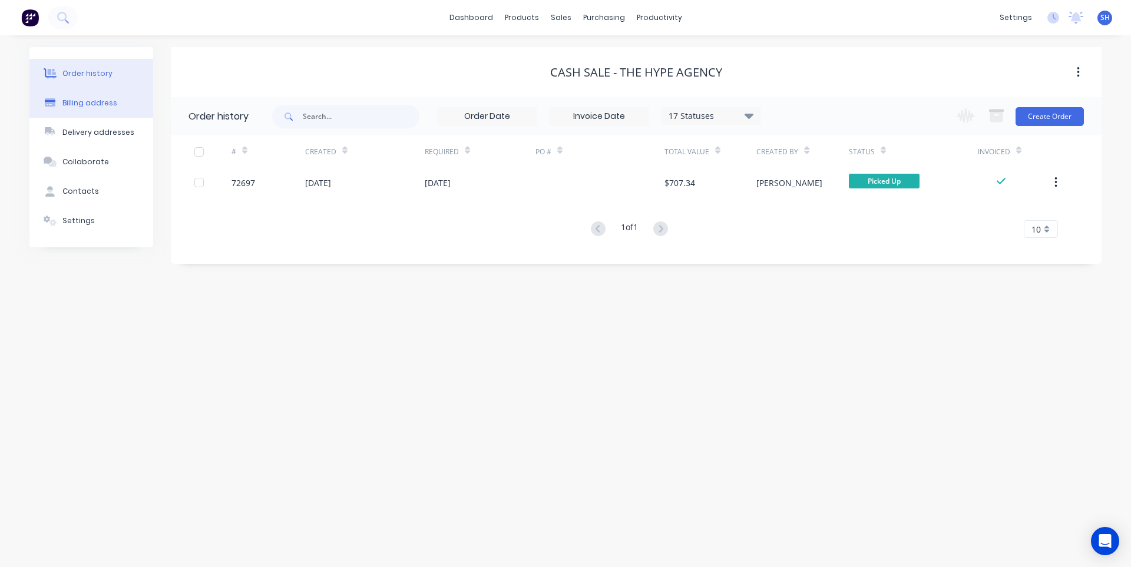
click at [86, 101] on div "Billing address" at bounding box center [89, 103] width 55 height 11
select select "AU"
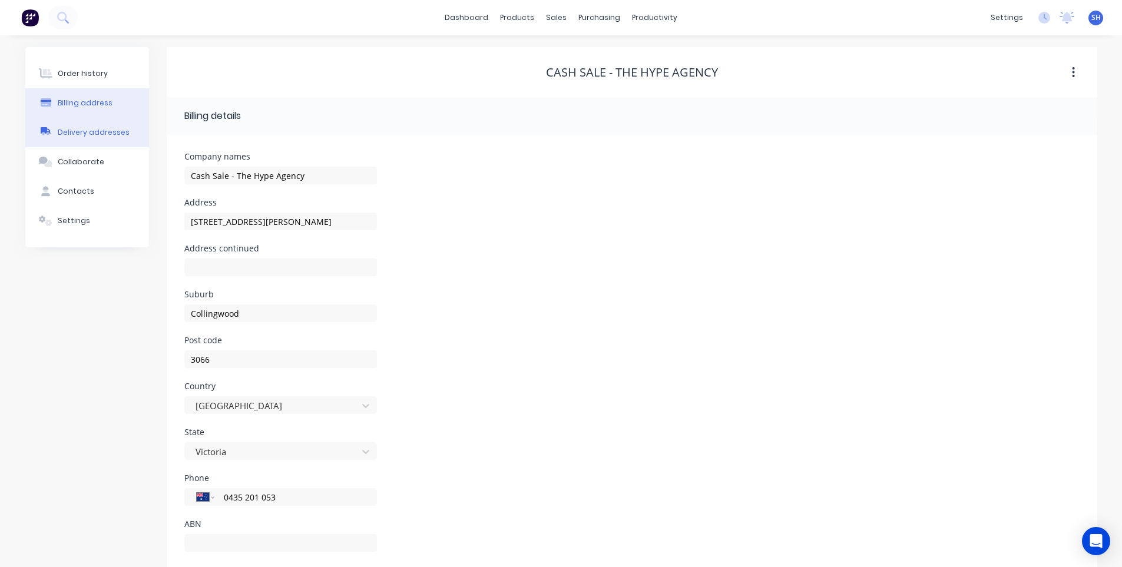
click at [90, 136] on div "Delivery addresses" at bounding box center [94, 132] width 72 height 11
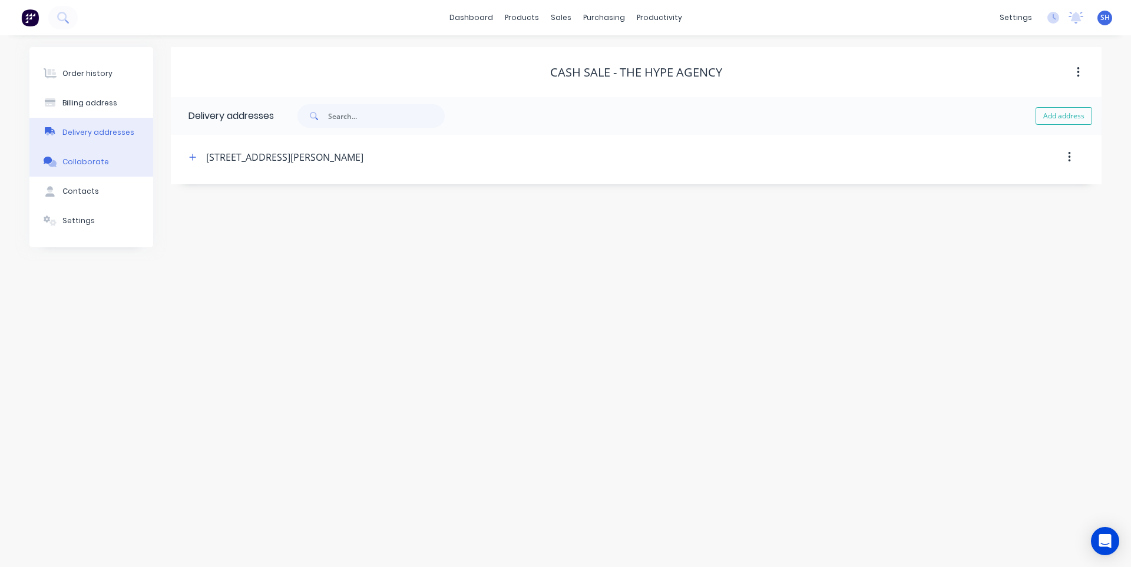
click at [96, 168] on button "Collaborate" at bounding box center [91, 161] width 124 height 29
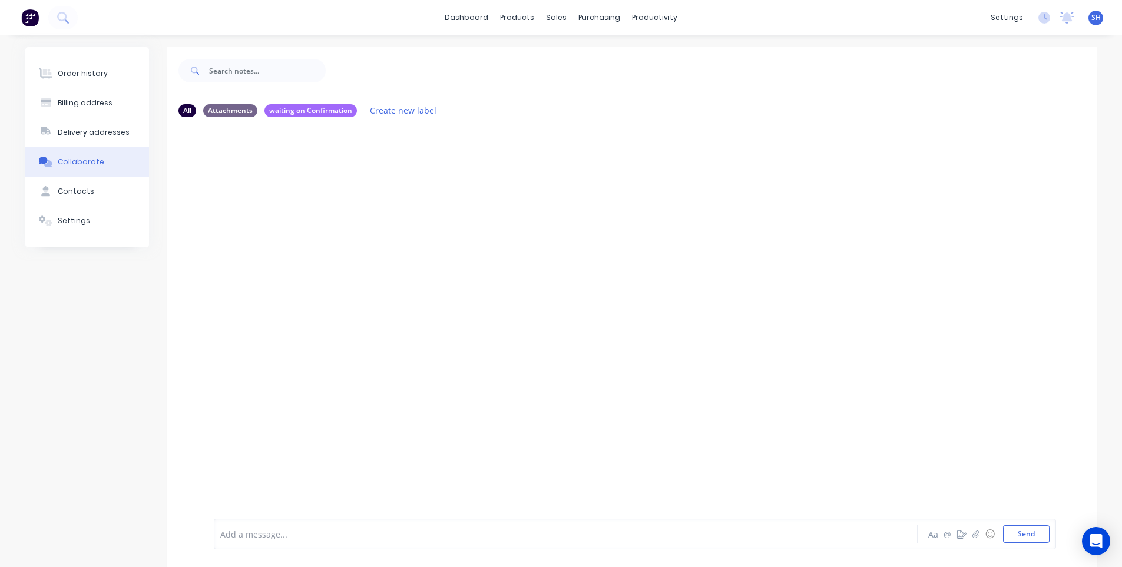
drag, startPoint x: 68, startPoint y: 74, endPoint x: 110, endPoint y: 171, distance: 105.6
click at [68, 74] on div "Order history" at bounding box center [83, 73] width 50 height 11
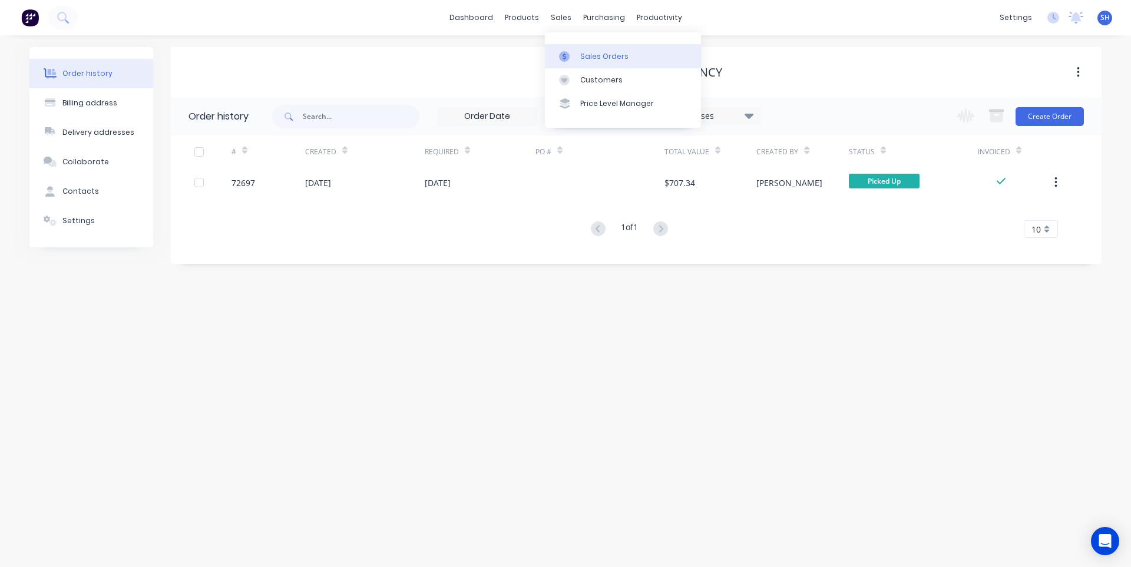
click at [597, 62] on link "Sales Orders" at bounding box center [623, 56] width 156 height 24
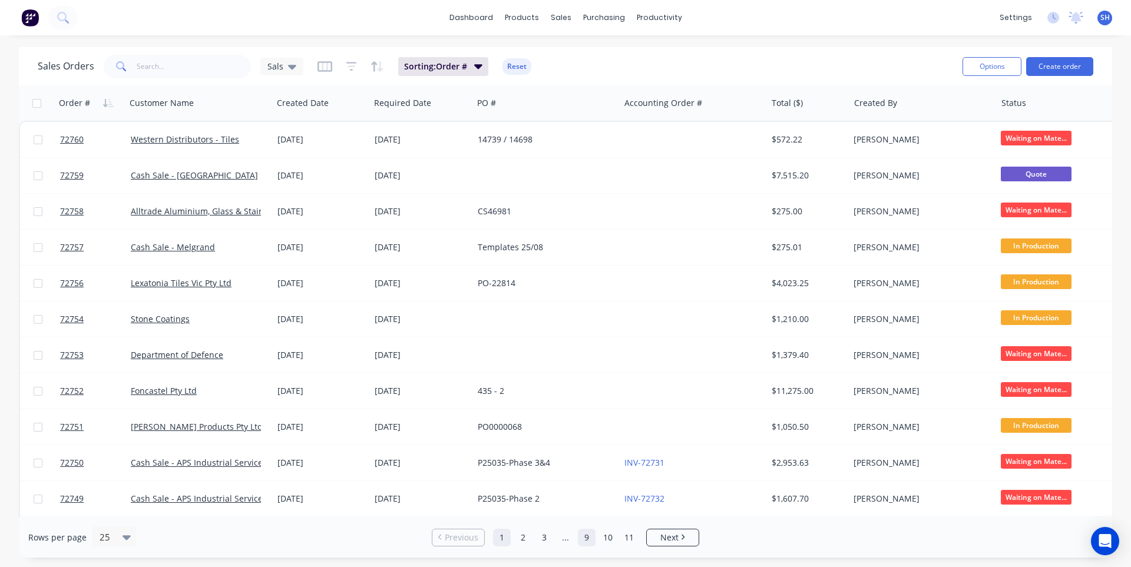
click at [584, 535] on link "9" at bounding box center [587, 538] width 18 height 18
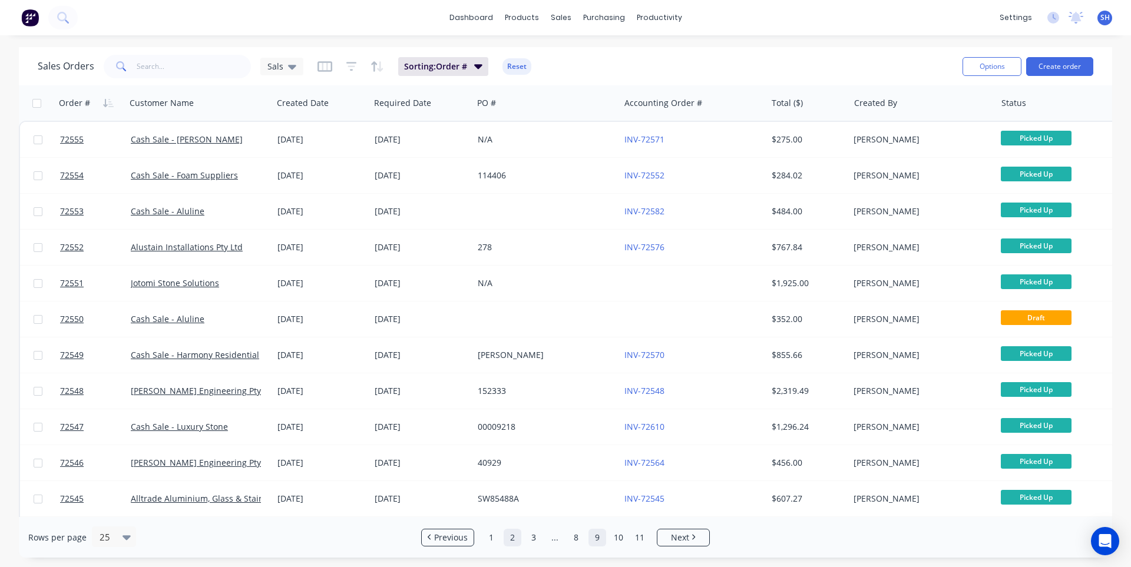
click at [513, 538] on link "2" at bounding box center [513, 538] width 18 height 18
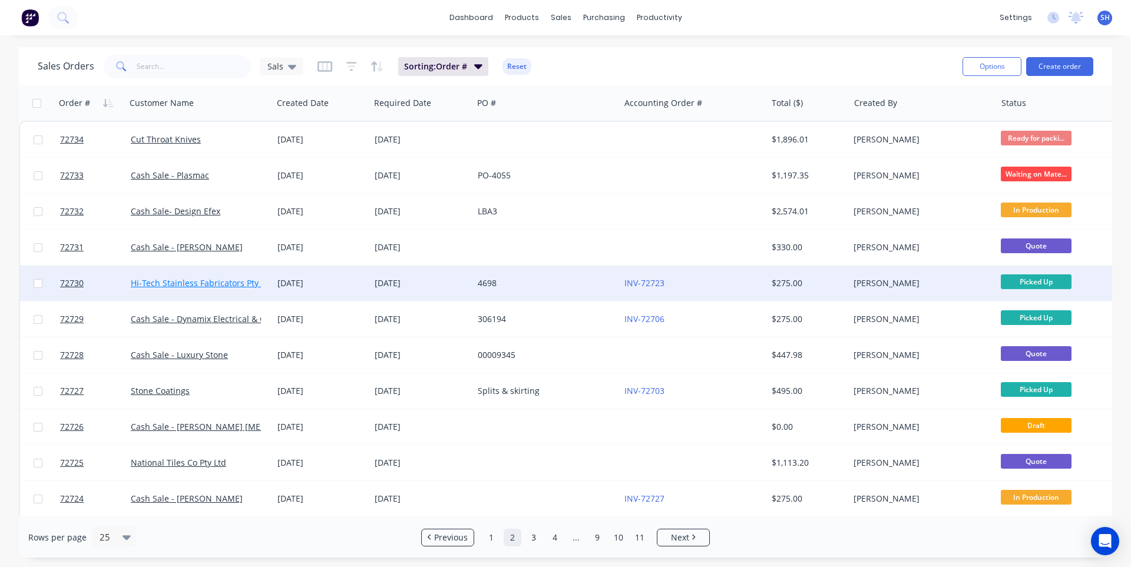
click at [193, 286] on link "Hi-Tech Stainless Fabricators Pty Ltd" at bounding box center [202, 282] width 143 height 11
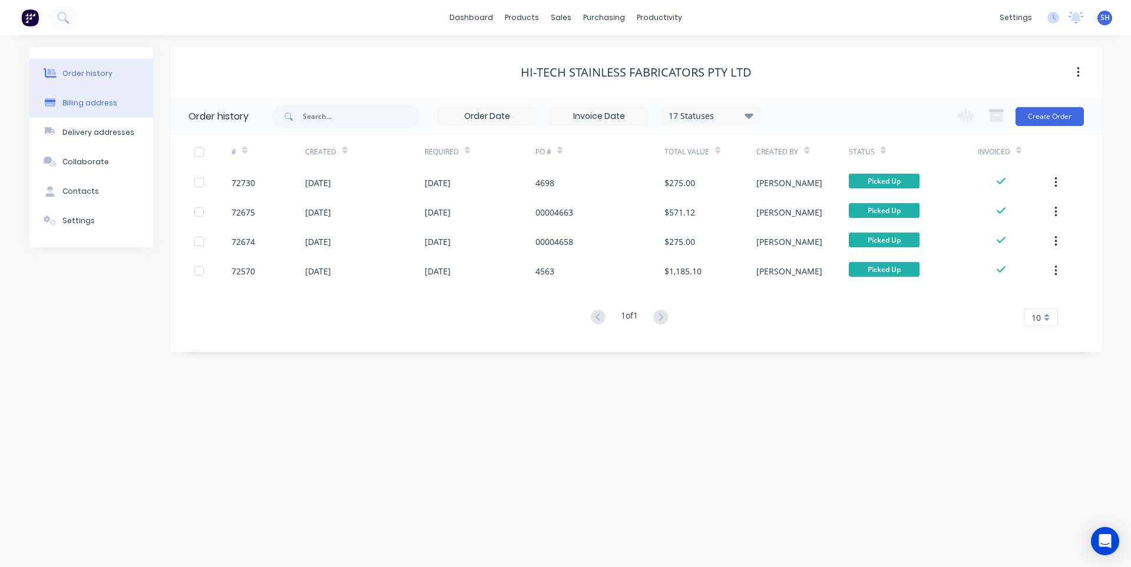
click at [96, 112] on button "Billing address" at bounding box center [91, 102] width 124 height 29
select select "AU"
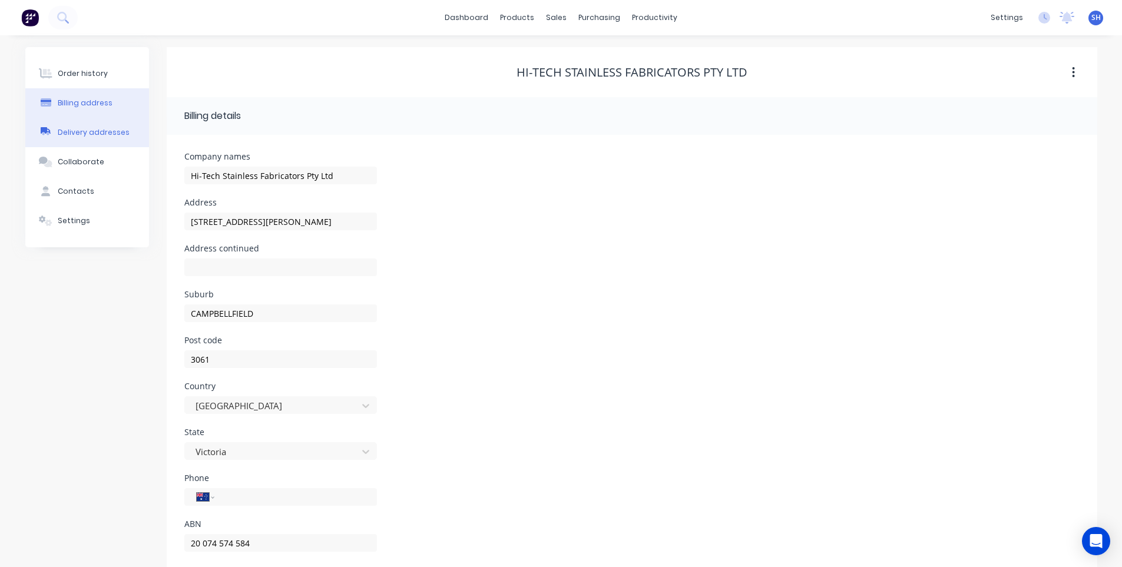
click at [100, 137] on div "Delivery addresses" at bounding box center [94, 132] width 72 height 11
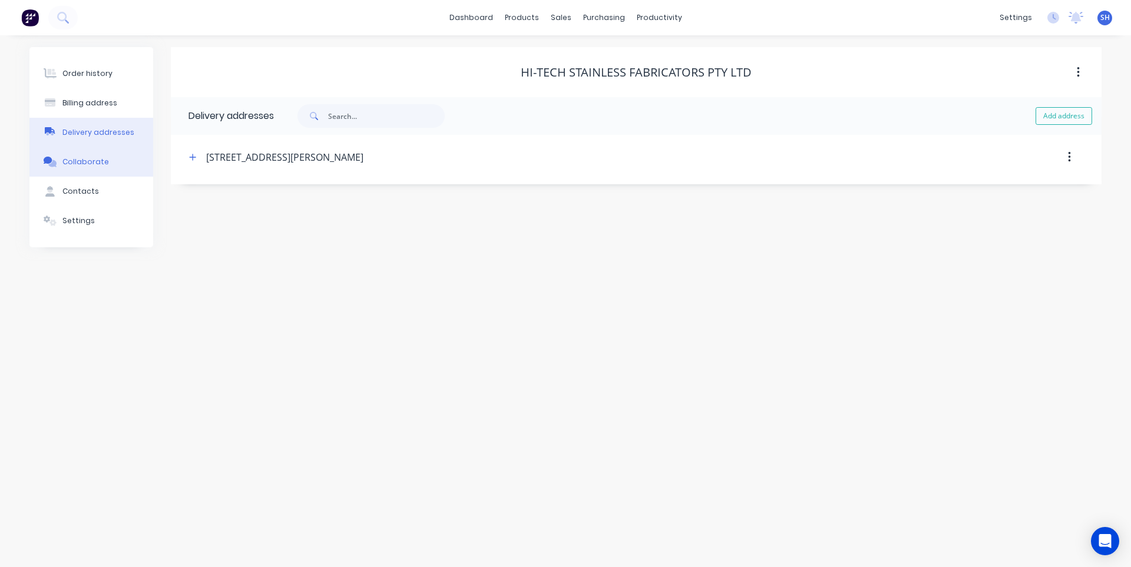
click at [94, 161] on div "Collaborate" at bounding box center [85, 162] width 47 height 11
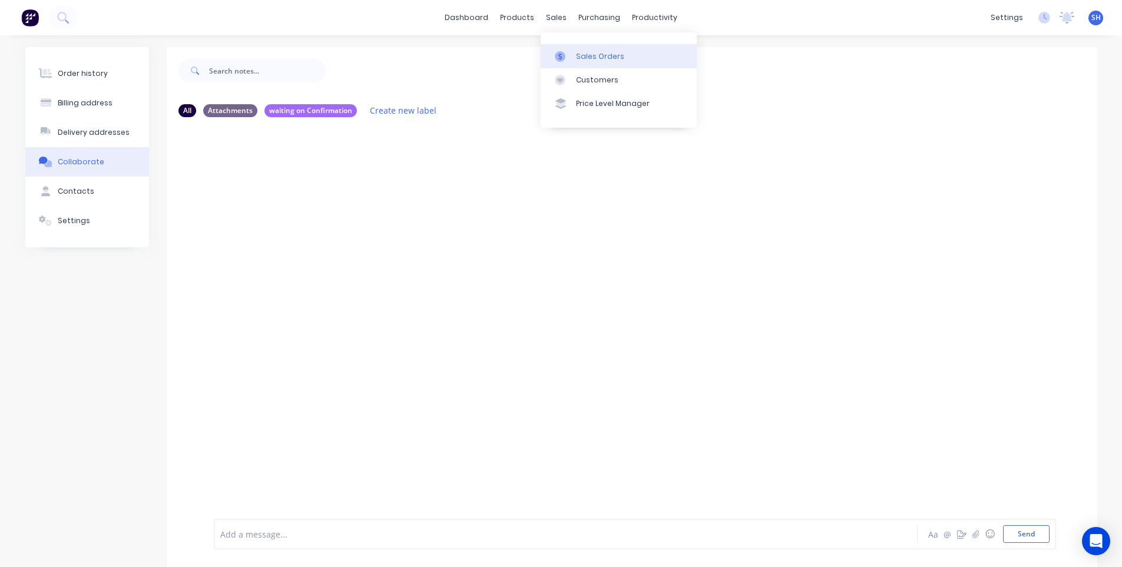
click at [590, 51] on div "Sales Orders" at bounding box center [600, 56] width 48 height 11
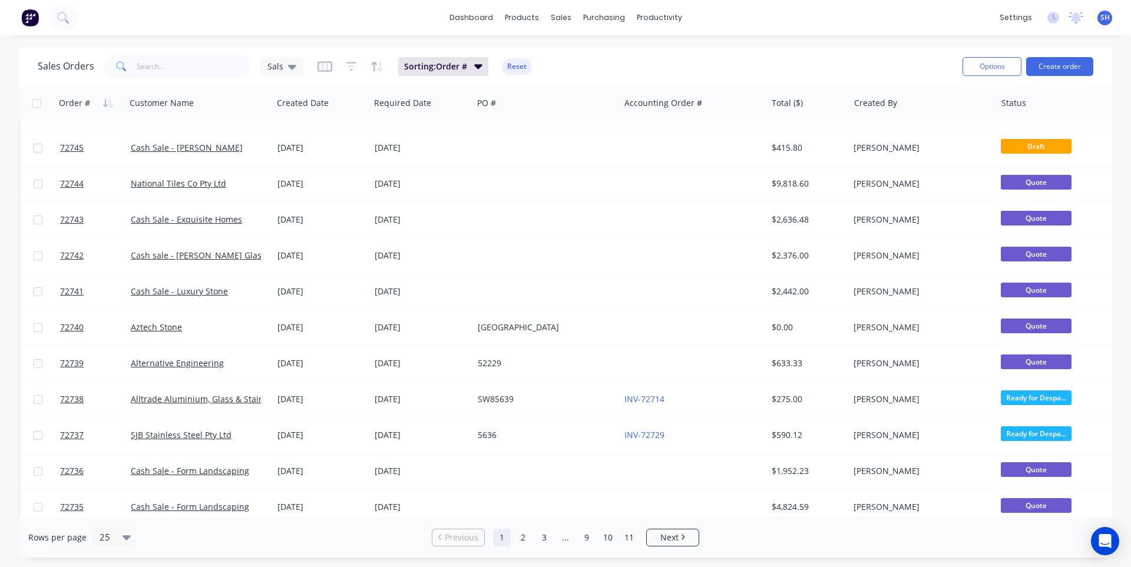
scroll to position [508, 0]
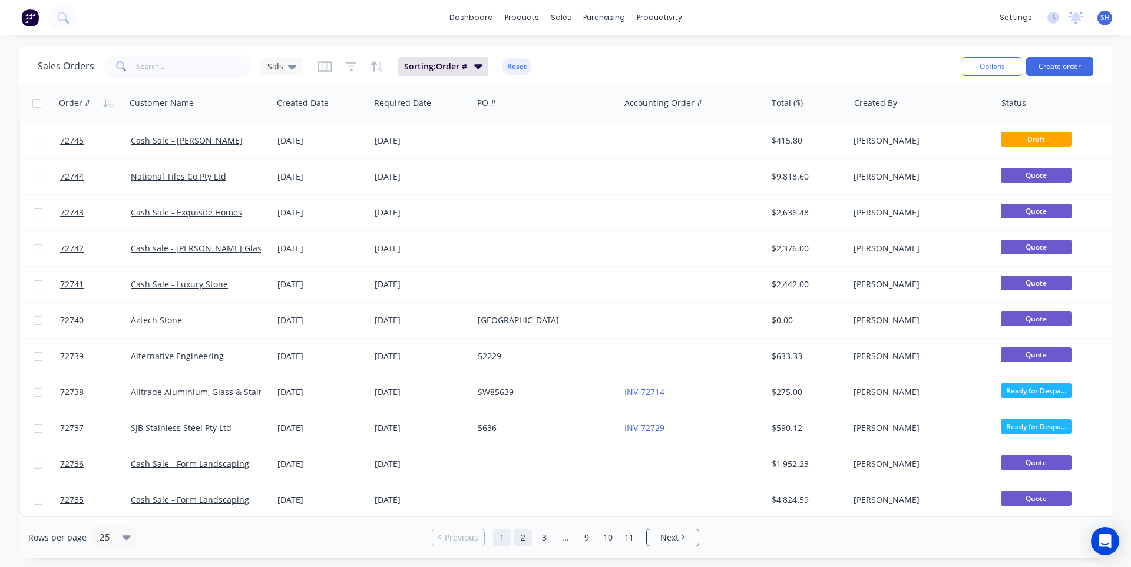
click at [525, 537] on link "2" at bounding box center [523, 538] width 18 height 18
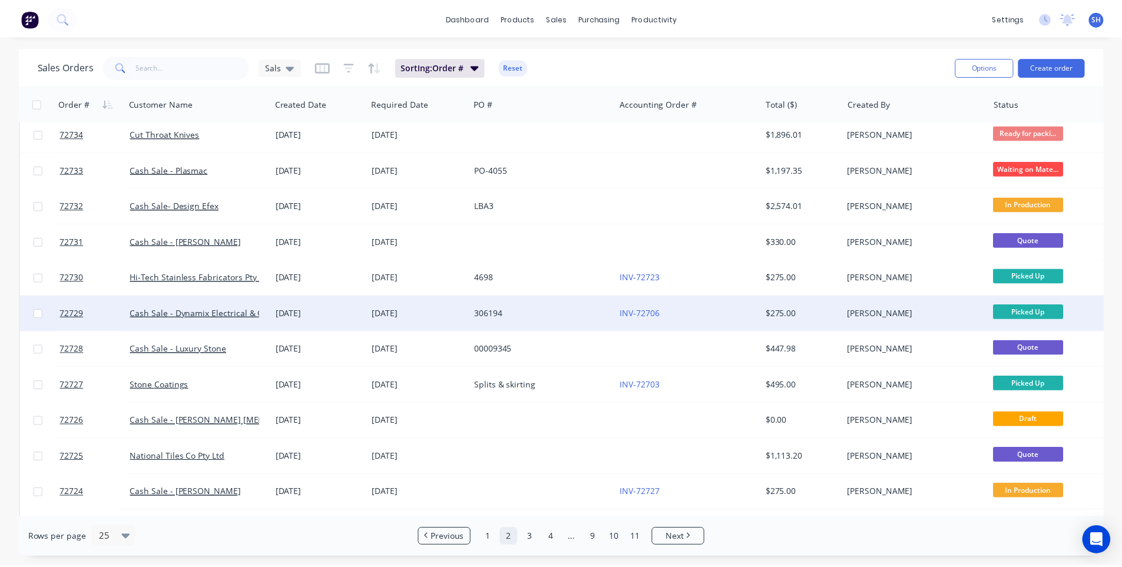
scroll to position [0, 0]
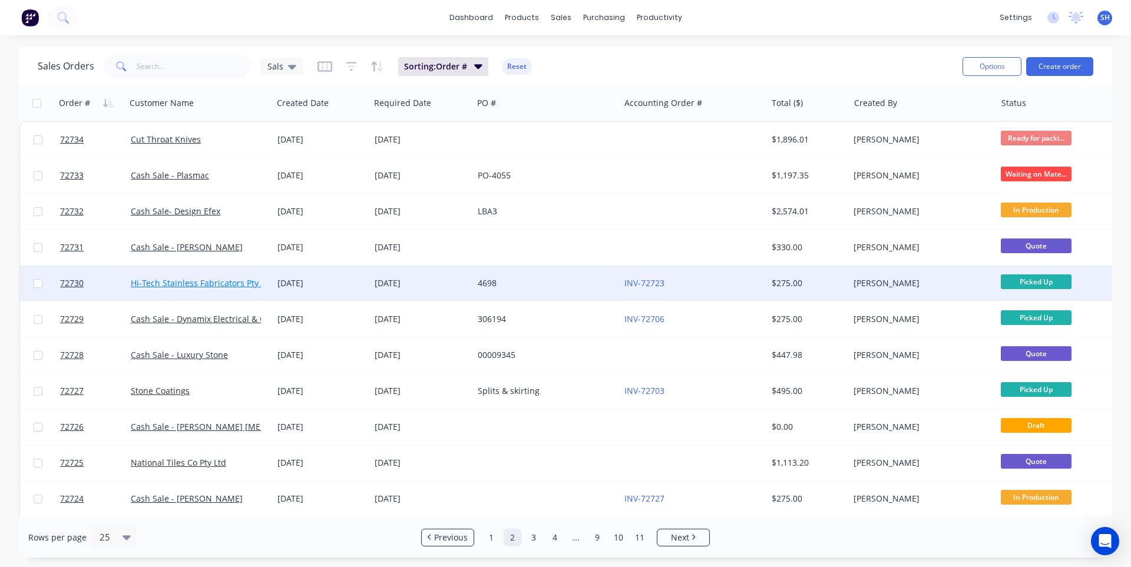
click at [243, 287] on link "Hi-Tech Stainless Fabricators Pty Ltd" at bounding box center [202, 282] width 143 height 11
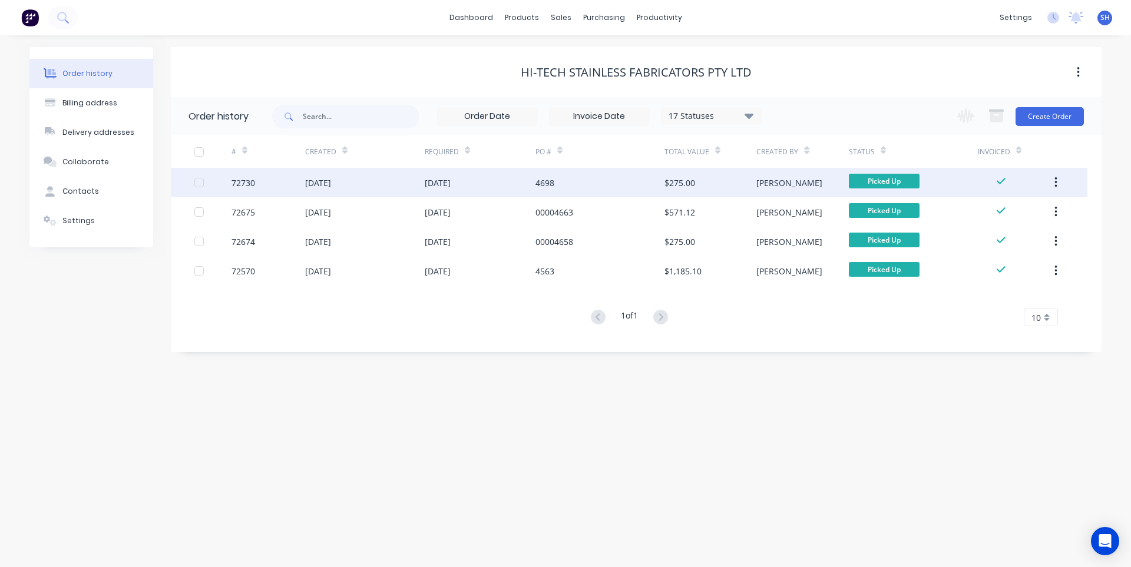
click at [408, 187] on div "[DATE]" at bounding box center [365, 182] width 120 height 29
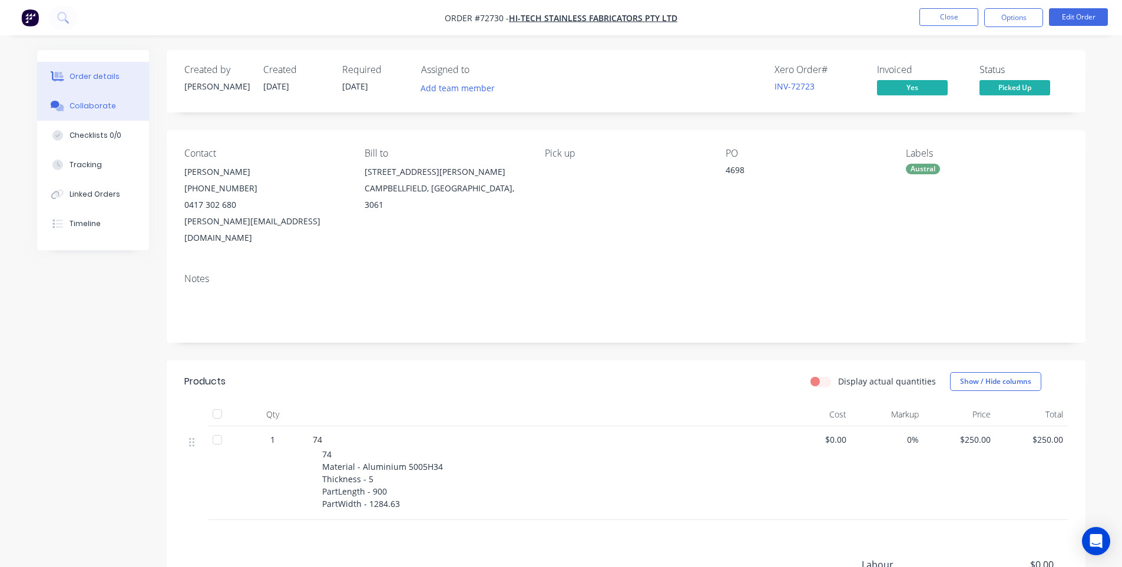
click at [83, 108] on div "Collaborate" at bounding box center [93, 106] width 47 height 11
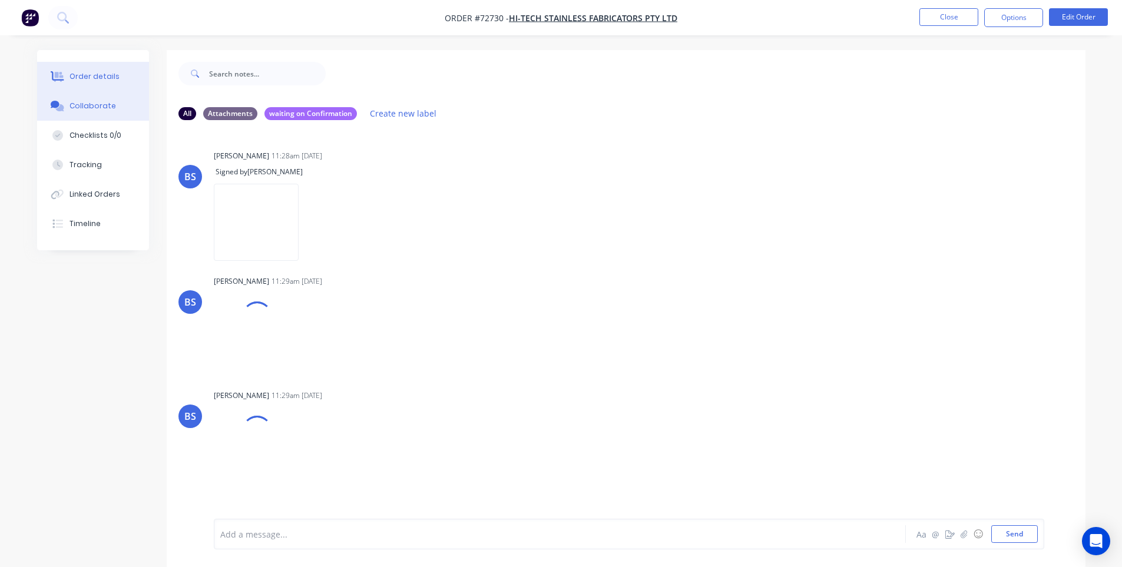
click at [81, 81] on div "Order details" at bounding box center [95, 76] width 50 height 11
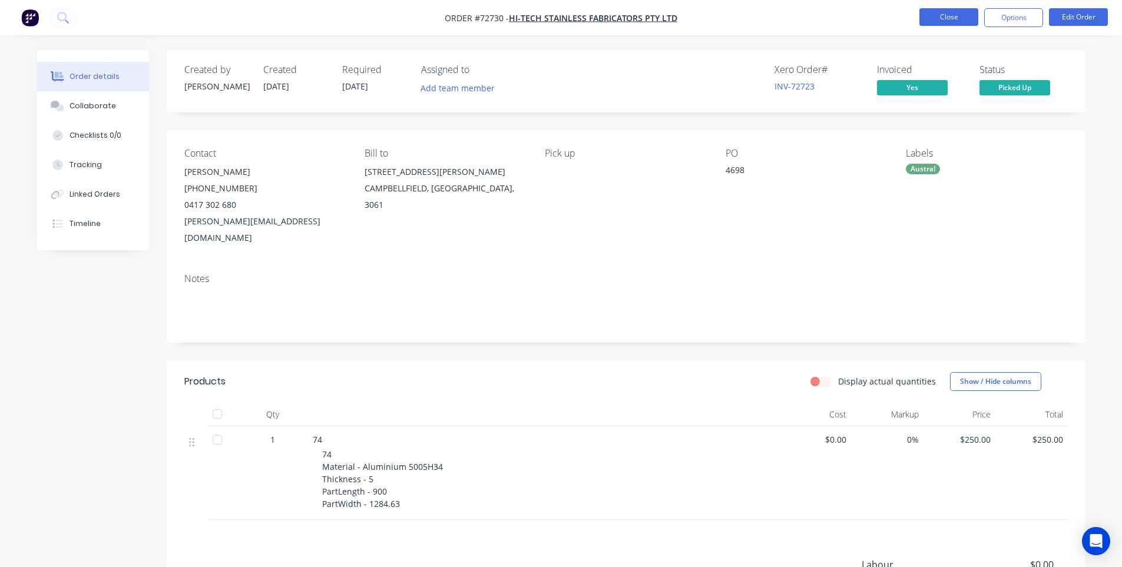
click at [949, 22] on button "Close" at bounding box center [949, 17] width 59 height 18
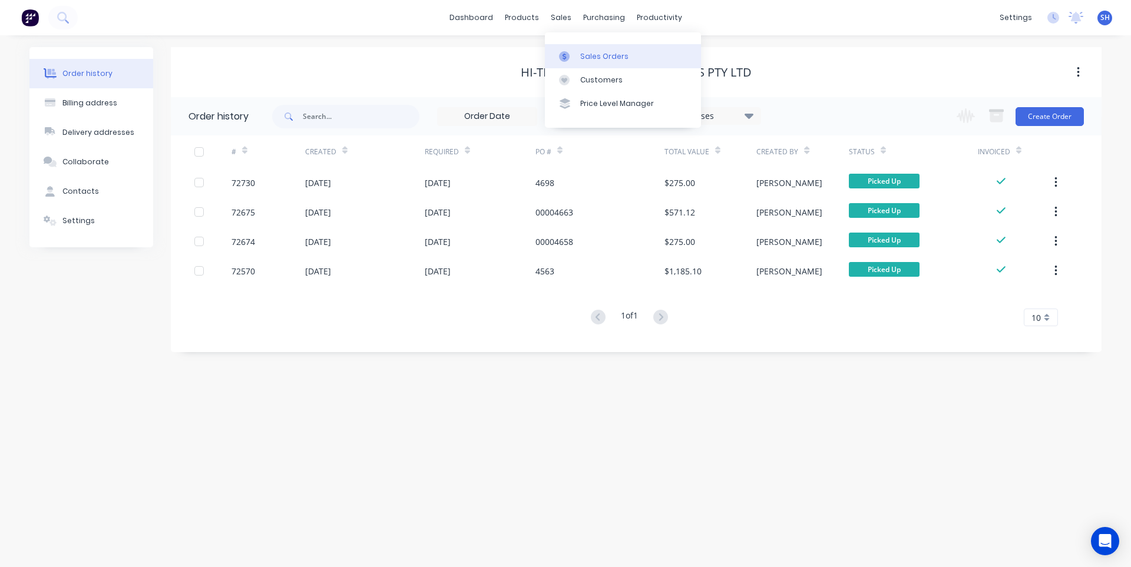
click at [581, 54] on div "Sales Orders" at bounding box center [604, 56] width 48 height 11
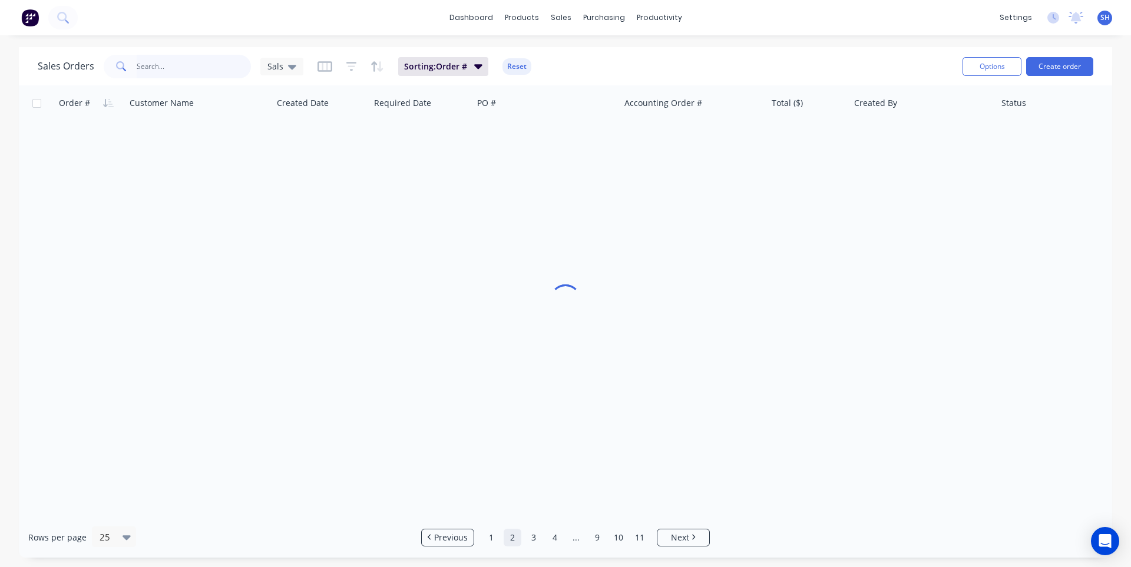
click at [155, 66] on input "text" at bounding box center [194, 67] width 115 height 24
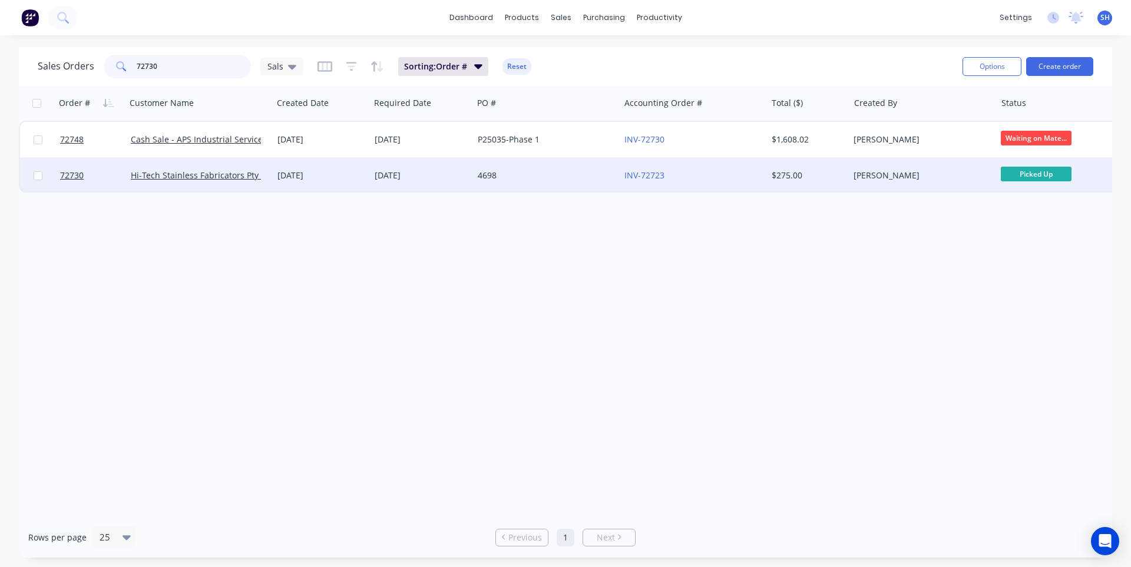
type input "72730"
click at [399, 177] on div "[DATE]" at bounding box center [422, 176] width 94 height 12
click at [338, 181] on div "[DATE]" at bounding box center [321, 175] width 97 height 35
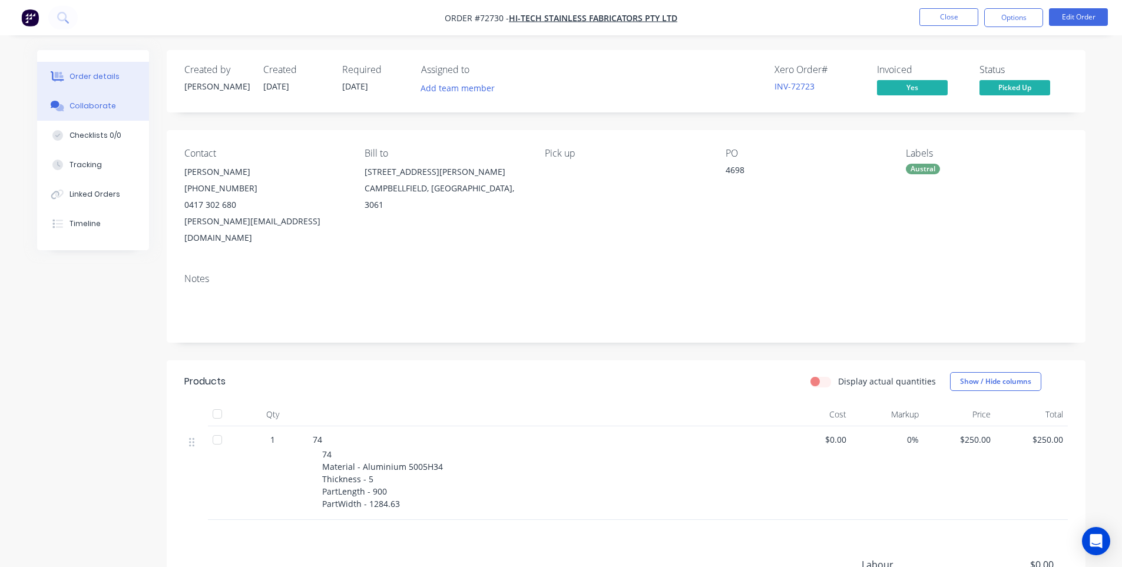
click at [90, 111] on button "Collaborate" at bounding box center [93, 105] width 112 height 29
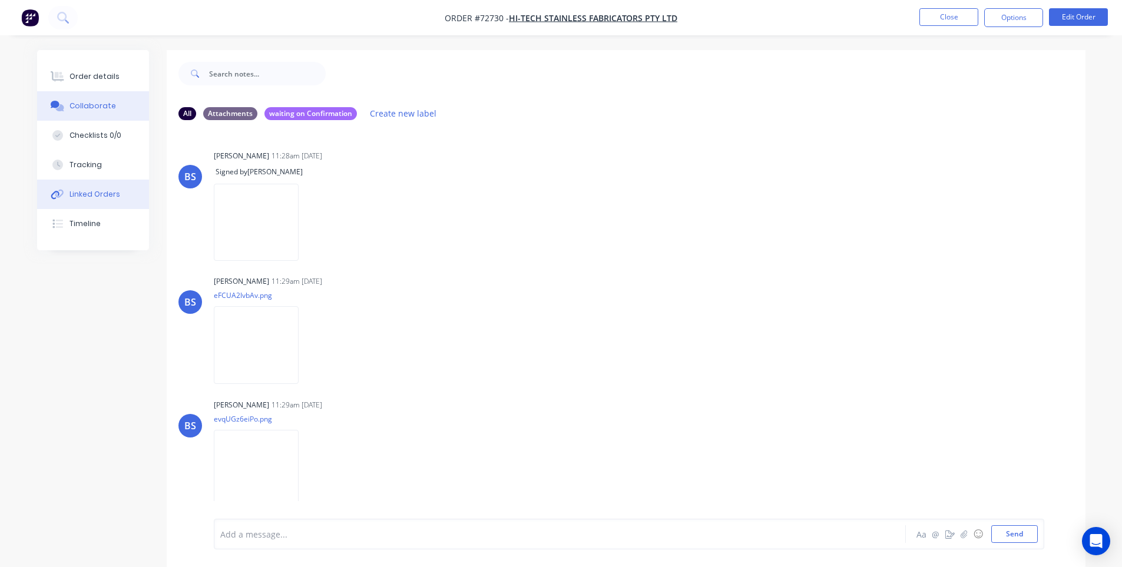
click at [79, 194] on div "Linked Orders" at bounding box center [95, 194] width 51 height 11
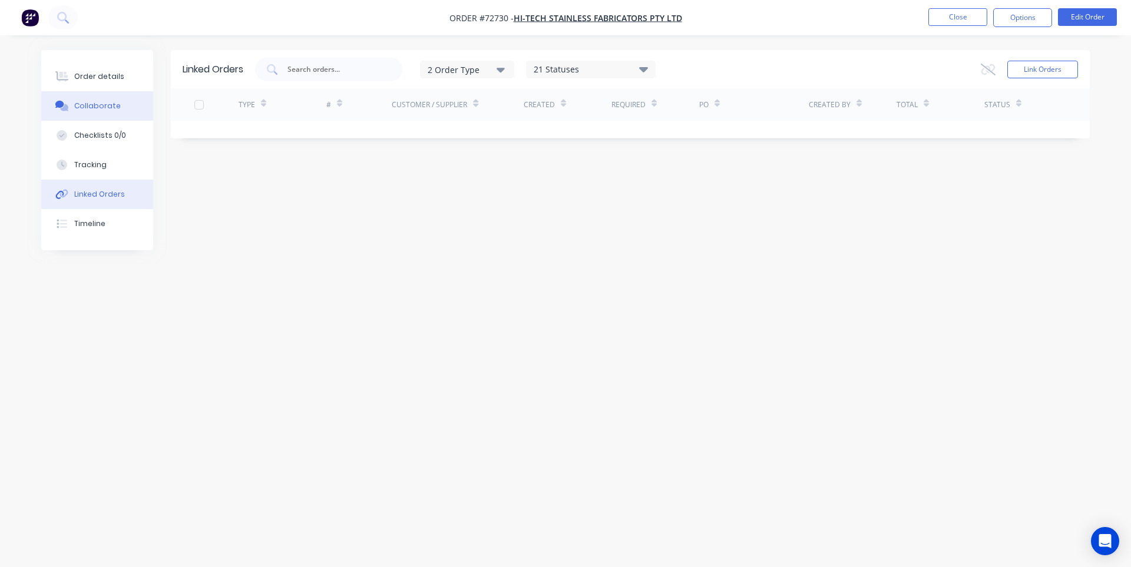
click at [77, 110] on div "Collaborate" at bounding box center [97, 106] width 47 height 11
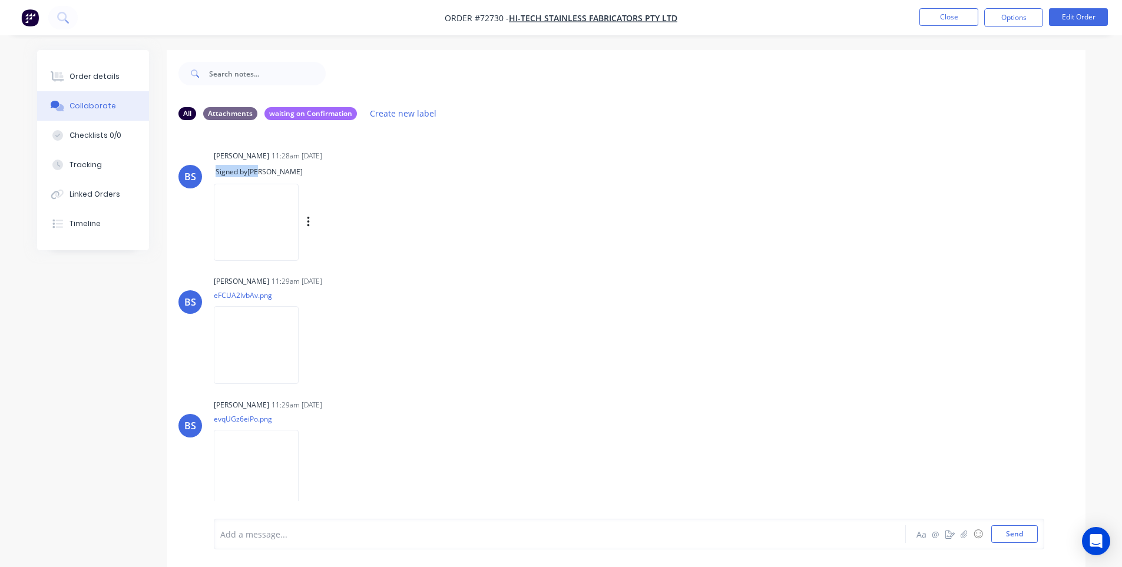
drag, startPoint x: 213, startPoint y: 170, endPoint x: 258, endPoint y: 170, distance: 45.4
click at [258, 170] on div "BS Brett Sladden 11:28am 25/08/25 Signed by Joe Labels Delete" at bounding box center [626, 201] width 919 height 108
click at [243, 346] on img at bounding box center [256, 344] width 85 height 77
click at [105, 68] on button "Order details" at bounding box center [93, 76] width 112 height 29
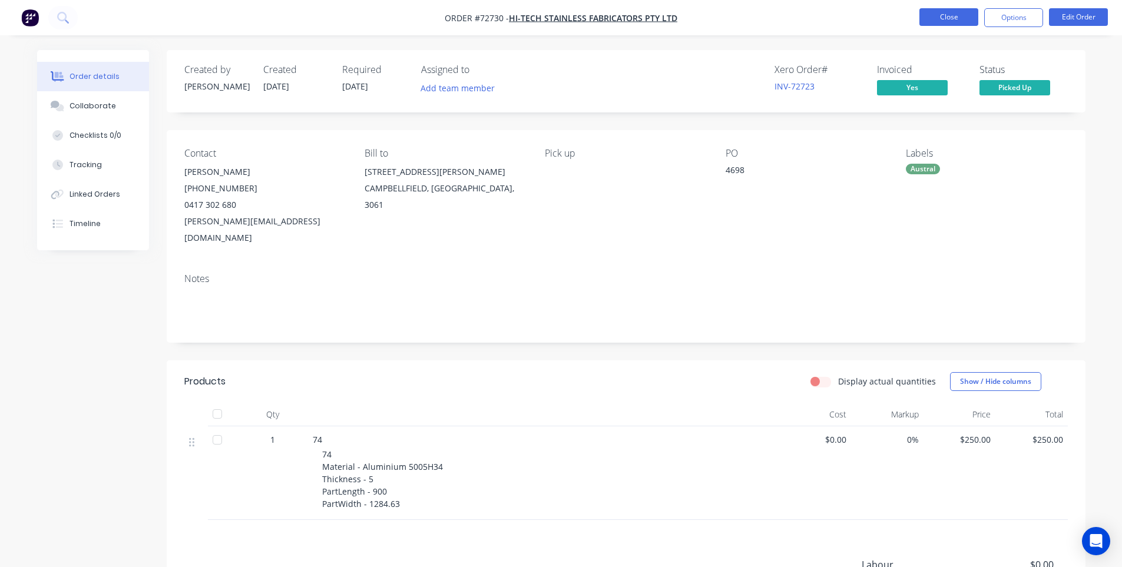
click at [947, 14] on button "Close" at bounding box center [949, 17] width 59 height 18
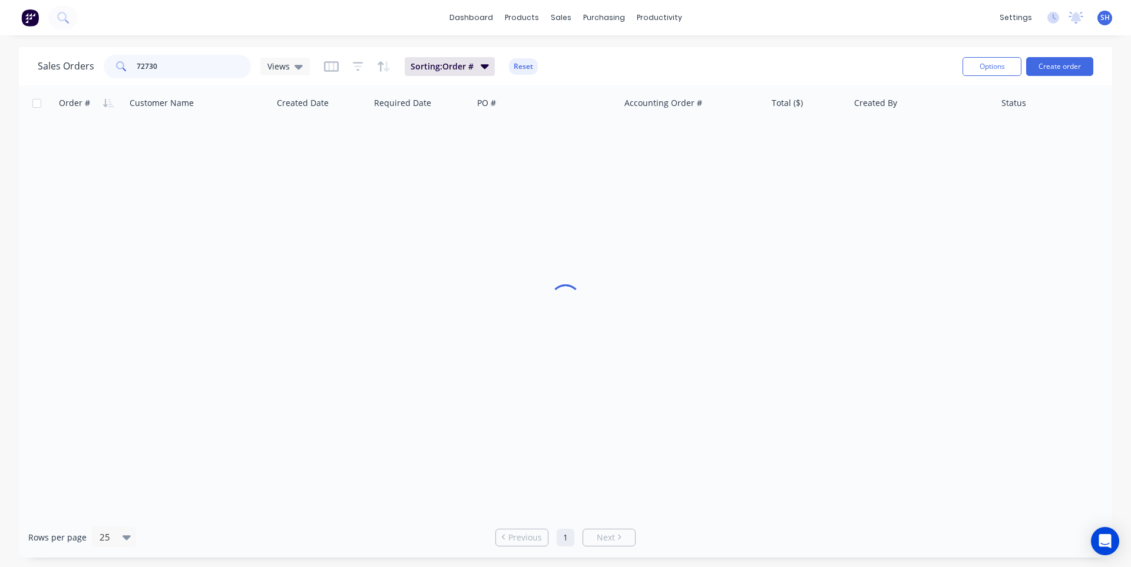
drag, startPoint x: 161, startPoint y: 67, endPoint x: 131, endPoint y: 68, distance: 30.1
click at [131, 68] on div "72730" at bounding box center [177, 67] width 147 height 24
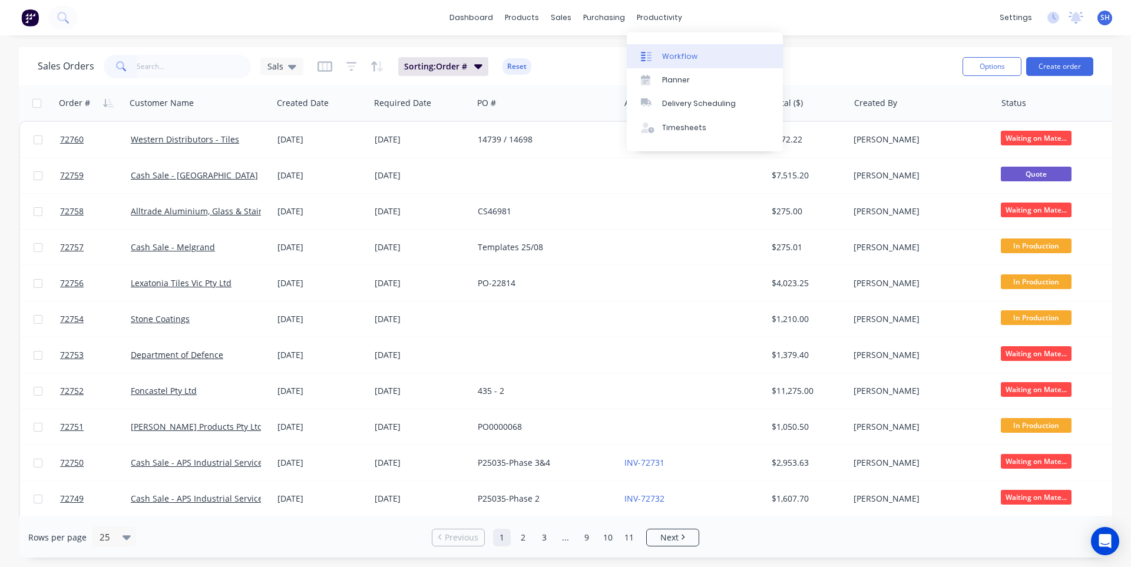
click at [672, 51] on div "Workflow" at bounding box center [679, 56] width 35 height 11
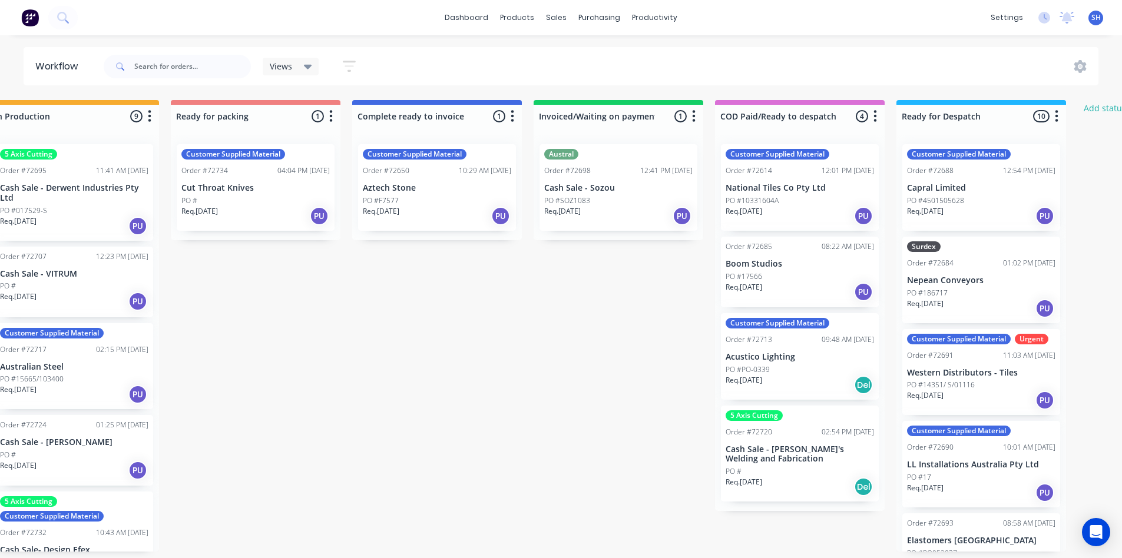
scroll to position [0, 775]
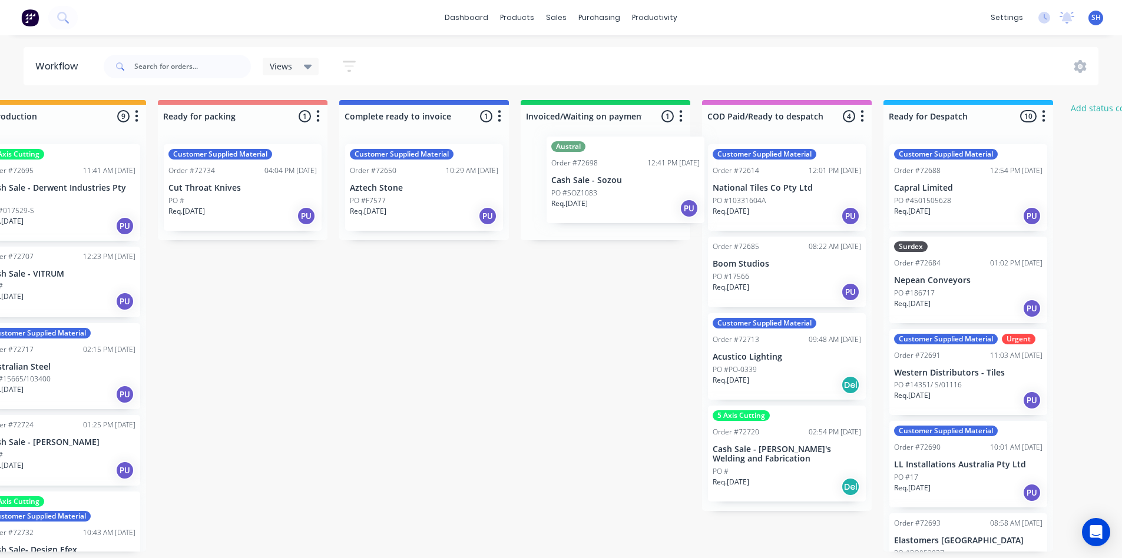
drag, startPoint x: 563, startPoint y: 217, endPoint x: 586, endPoint y: 208, distance: 25.2
click at [586, 208] on div "Austral Order #72698 12:41 PM 13/08/25 Cash Sale - Sozou PO #SOZ1083 Req. 20/08…" at bounding box center [606, 187] width 170 height 105
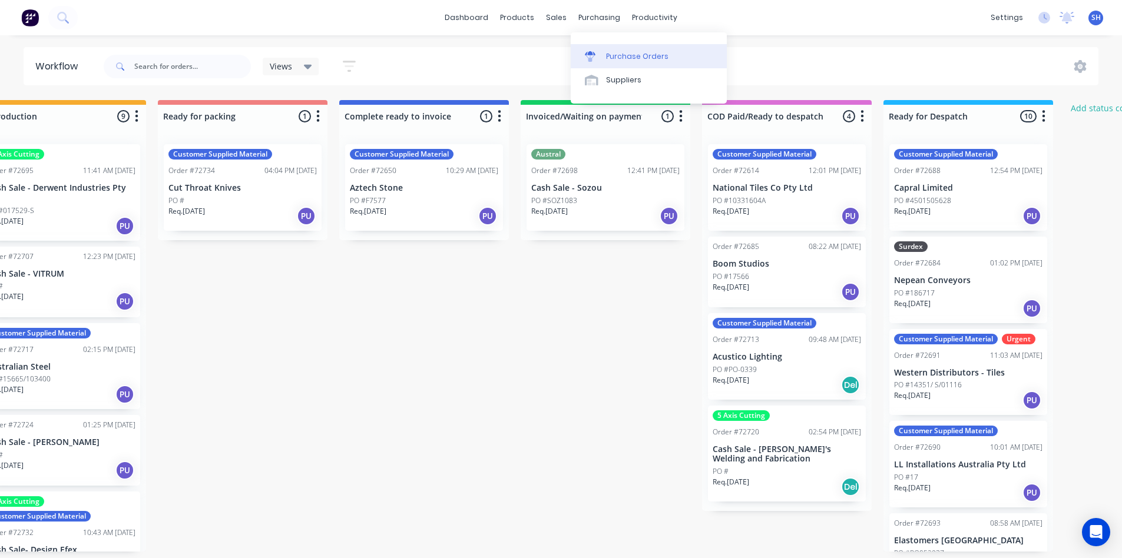
click at [617, 52] on div "Purchase Orders" at bounding box center [637, 56] width 62 height 11
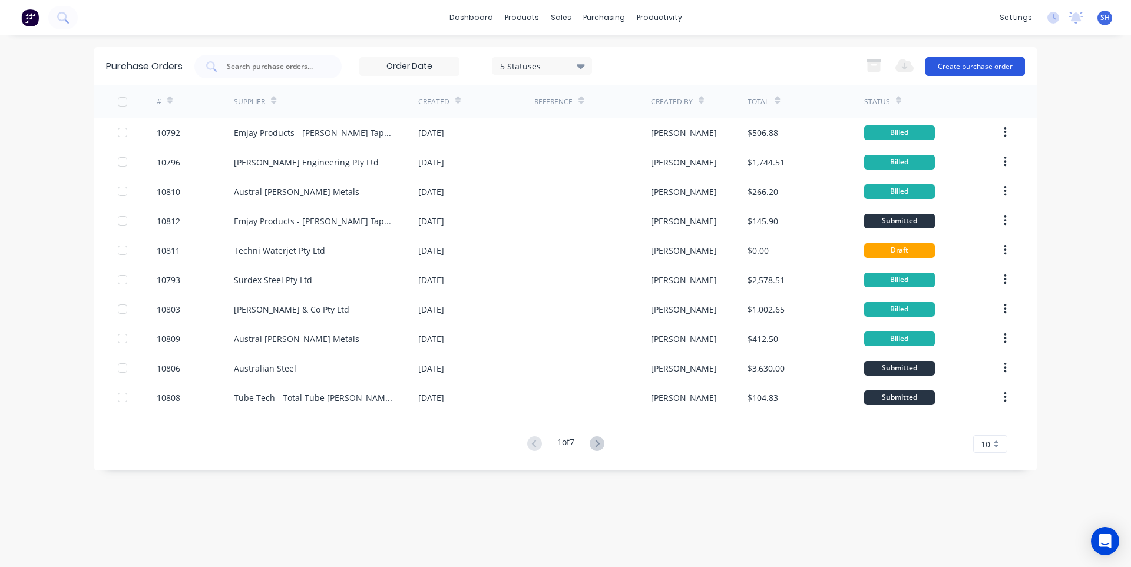
click at [966, 65] on button "Create purchase order" at bounding box center [976, 66] width 100 height 19
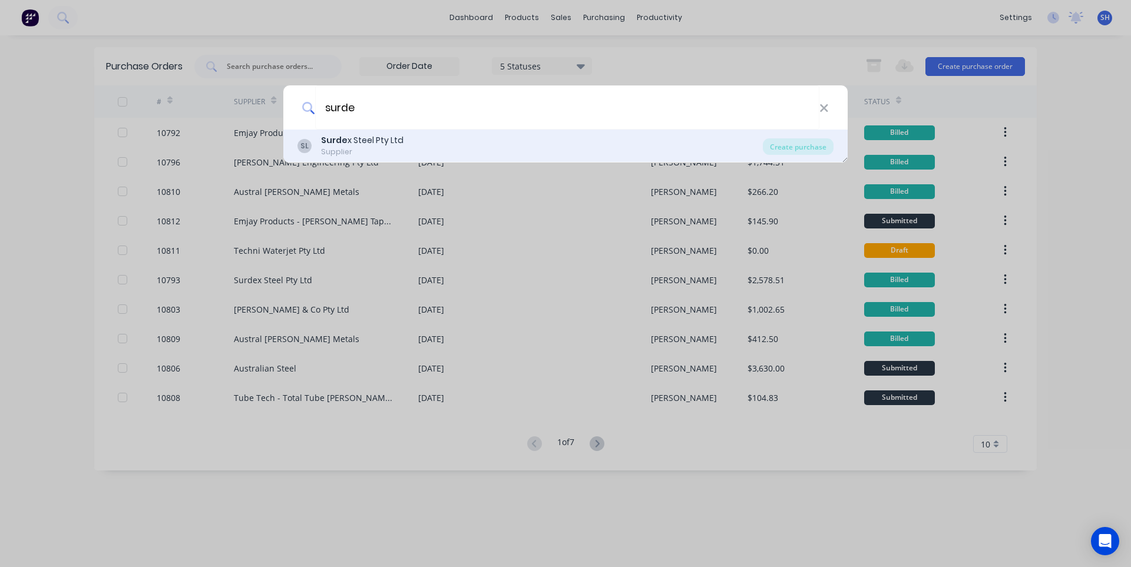
type input "surde"
click at [388, 135] on div "Surde x Steel Pty Ltd" at bounding box center [362, 140] width 82 height 12
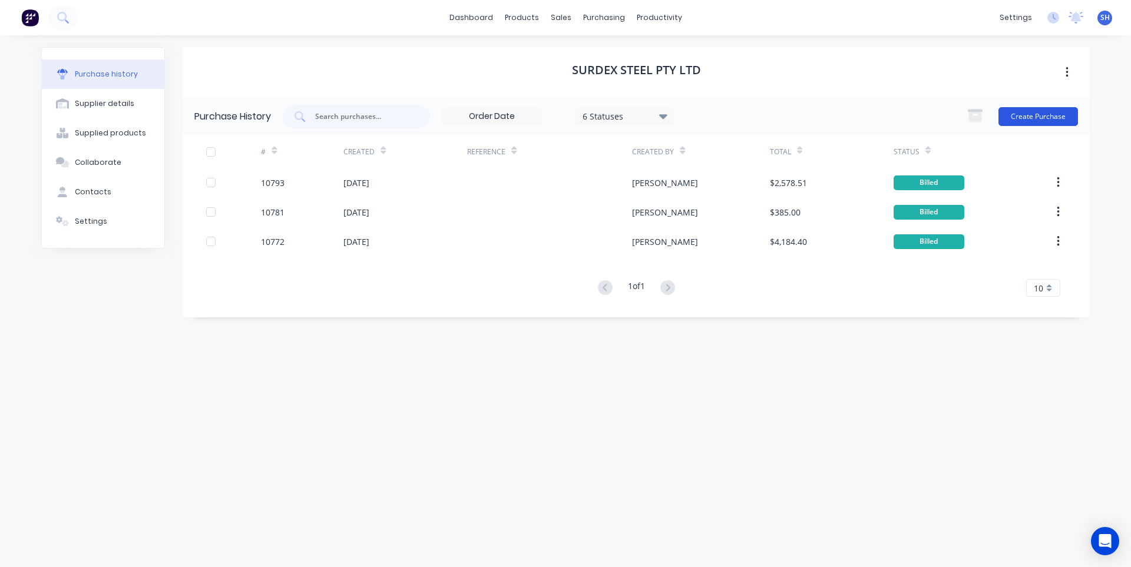
click at [1019, 115] on button "Create Purchase" at bounding box center [1039, 116] width 80 height 19
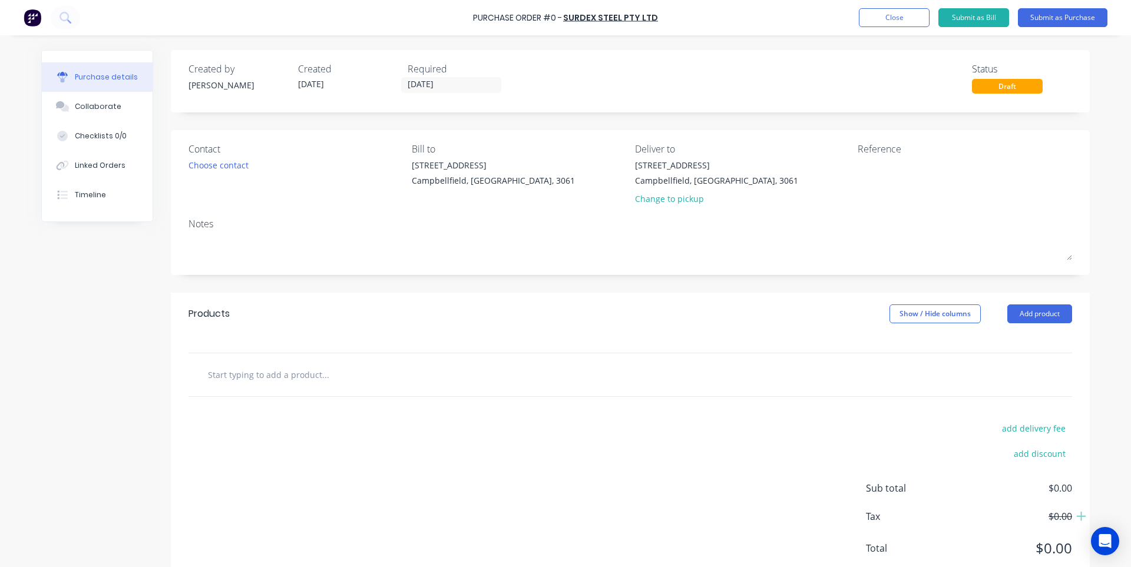
click at [295, 372] on input "text" at bounding box center [325, 375] width 236 height 24
paste input "S 6 x 1220 x 2440 HA250"
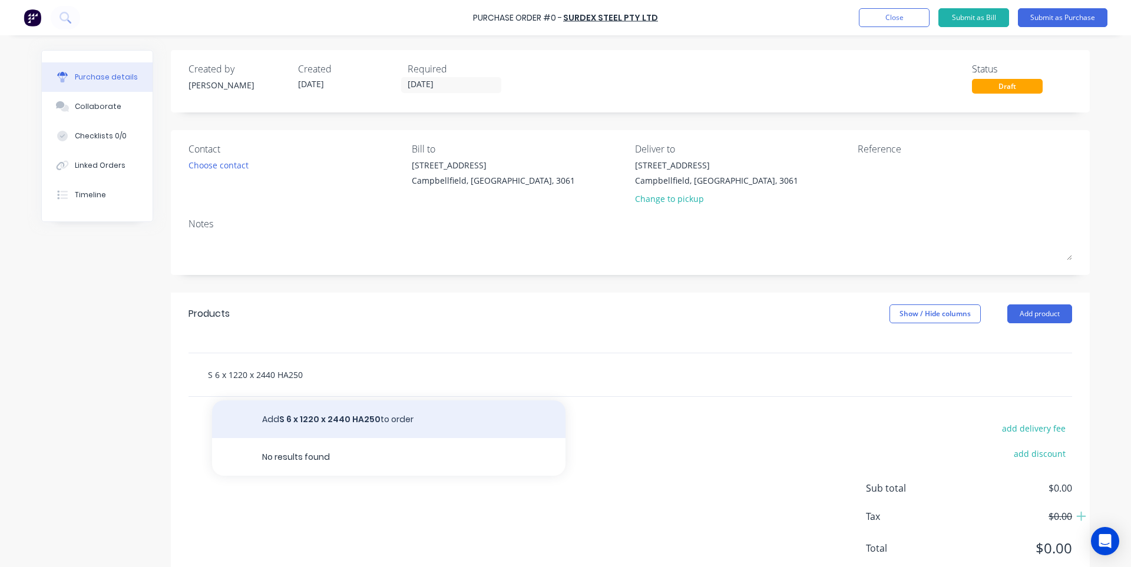
type input "S 6 x 1220 x 2440 HA250"
click at [313, 420] on button "Add S 6 x 1220 x 2440 HA250 to order" at bounding box center [388, 420] width 353 height 38
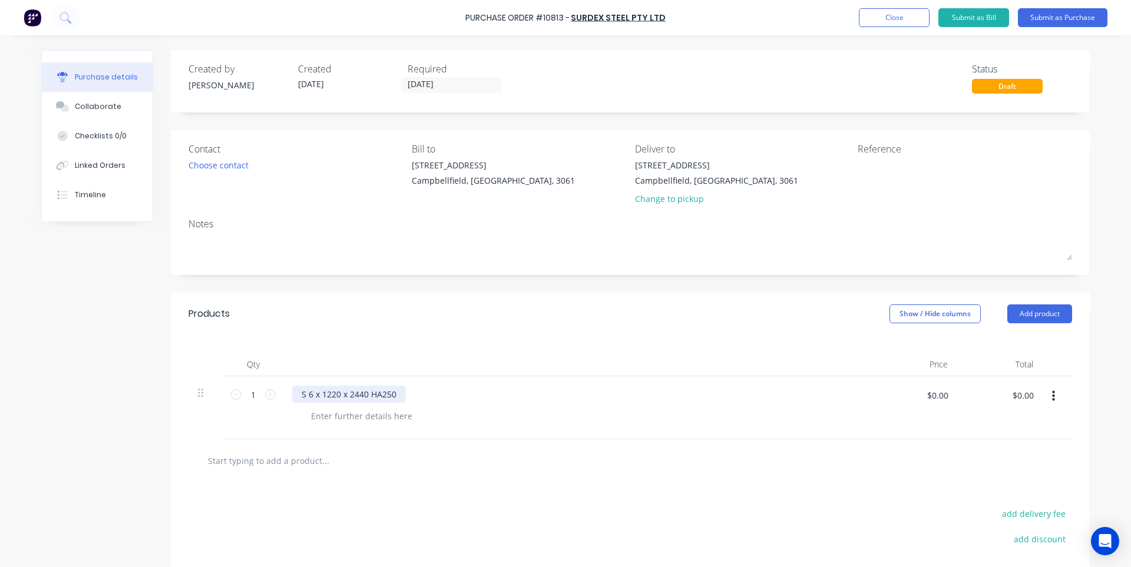
click at [304, 394] on div "S 6 x 1220 x 2440 HA250" at bounding box center [349, 394] width 114 height 17
click at [401, 445] on div at bounding box center [631, 460] width 884 height 43
click at [364, 418] on div at bounding box center [362, 416] width 120 height 17
type input "$245.00"
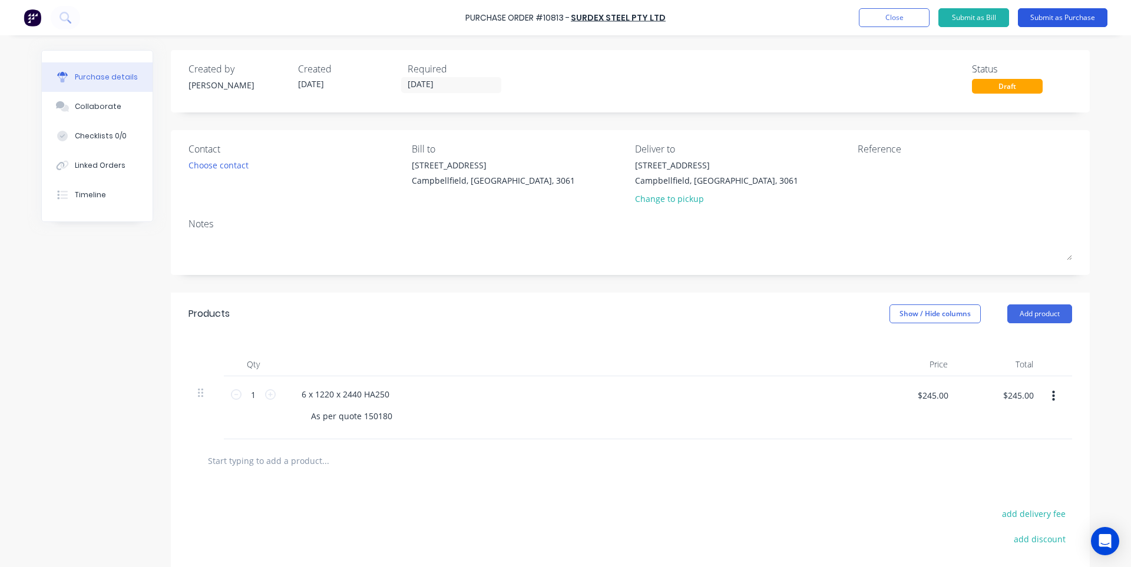
click at [1075, 18] on button "Submit as Purchase" at bounding box center [1063, 17] width 90 height 19
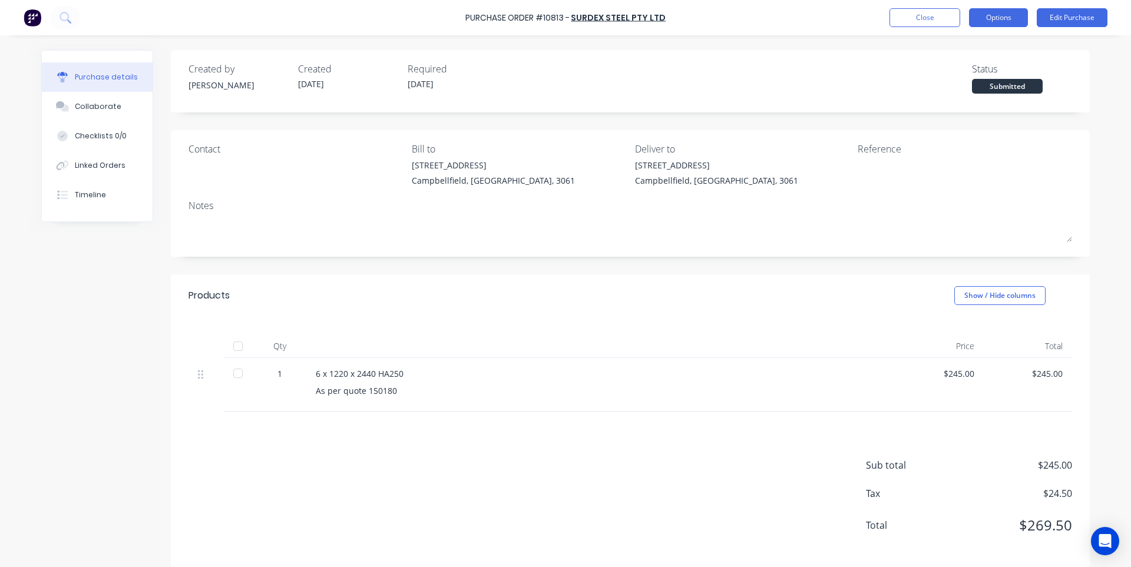
click at [1014, 18] on button "Options" at bounding box center [998, 17] width 59 height 19
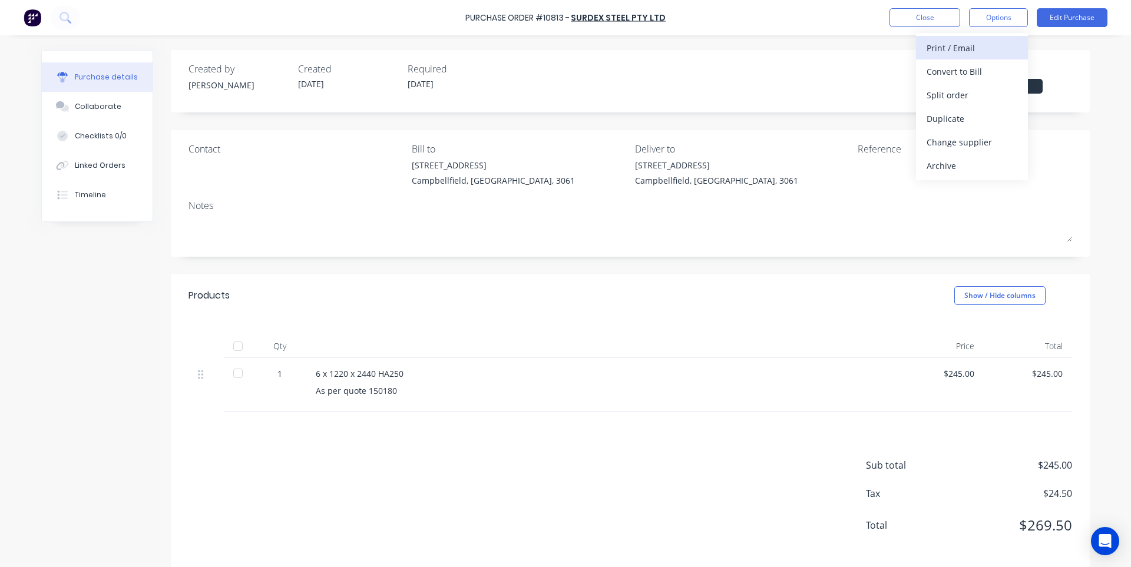
click at [972, 51] on div "Print / Email" at bounding box center [972, 47] width 91 height 17
click at [967, 75] on div "With pricing" at bounding box center [972, 71] width 91 height 17
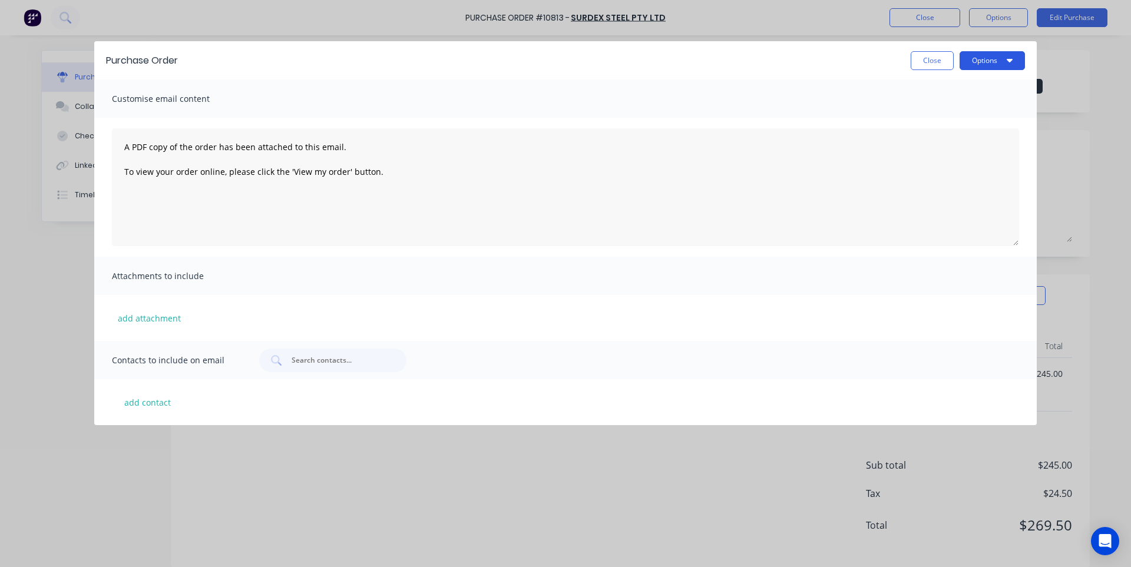
click at [988, 58] on button "Options" at bounding box center [992, 60] width 65 height 19
click at [954, 92] on div "Print" at bounding box center [969, 90] width 91 height 17
